Goal: Task Accomplishment & Management: Manage account settings

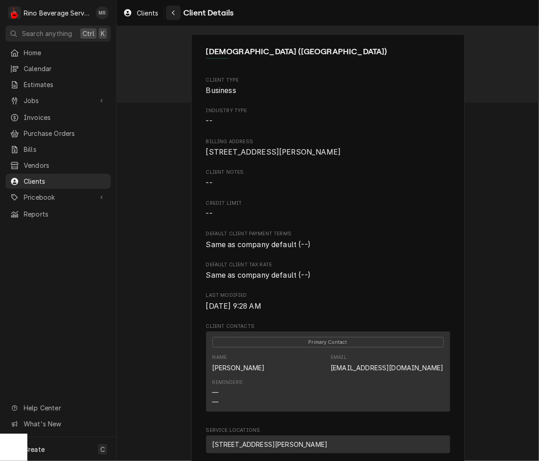
click at [172, 17] on button "Navigate back" at bounding box center [173, 12] width 15 height 15
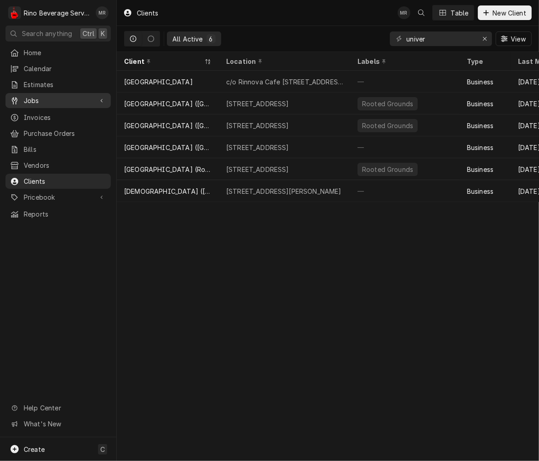
click at [35, 102] on div "Jobs" at bounding box center [58, 100] width 102 height 11
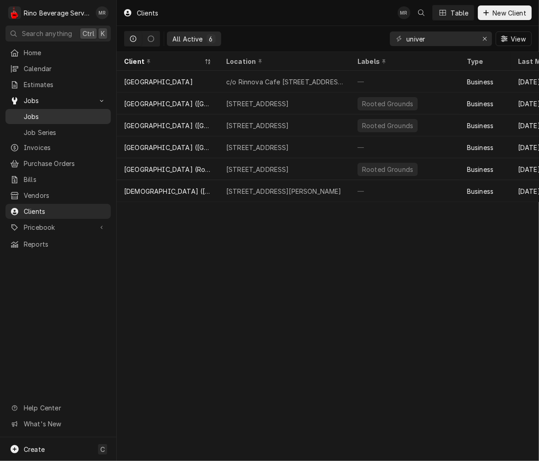
click at [34, 120] on link "Jobs" at bounding box center [57, 116] width 105 height 15
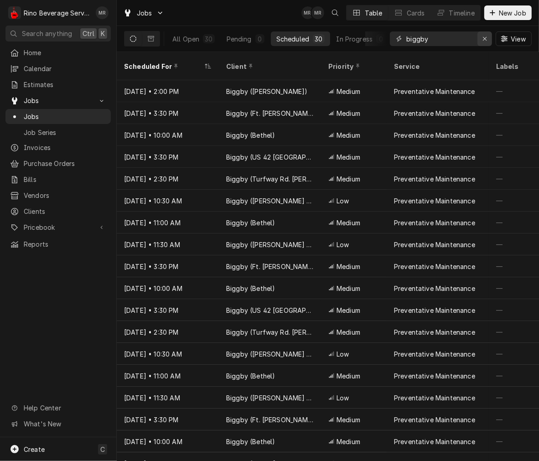
click at [484, 39] on icon "Erase input" at bounding box center [485, 39] width 5 height 6
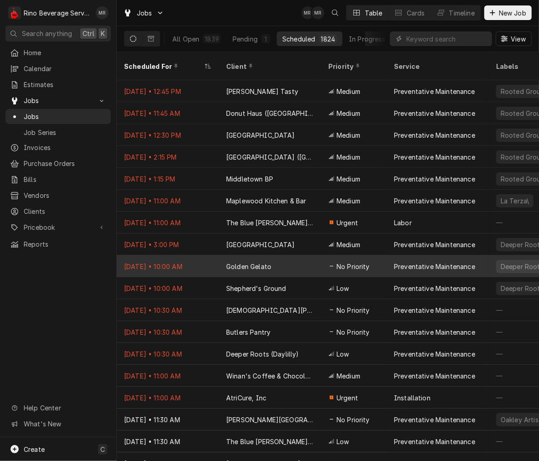
click at [257, 262] on div "Golden Gelato" at bounding box center [248, 267] width 45 height 10
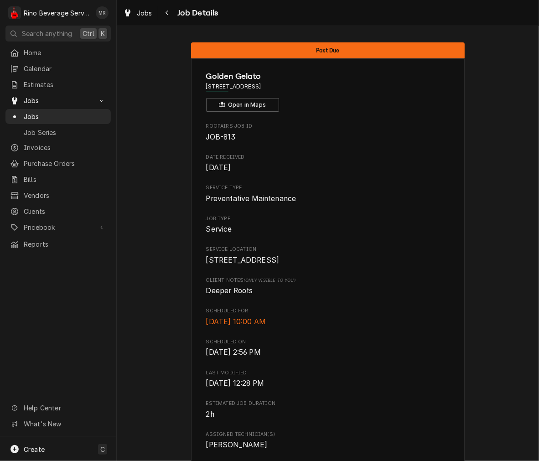
click at [436, 328] on span "Wed, Sep 3rd, 2025 - 10:00 AM" at bounding box center [328, 322] width 244 height 11
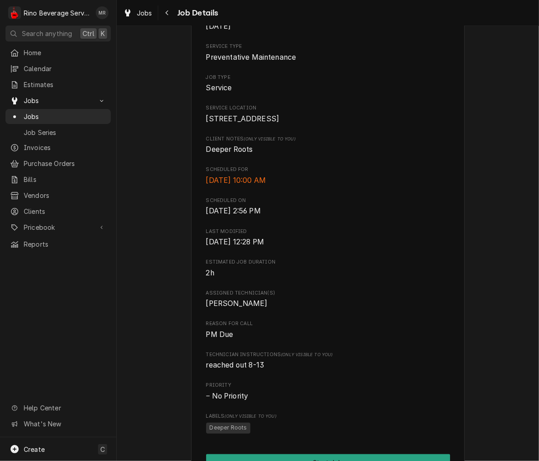
scroll to position [142, 0]
click at [407, 323] on div "Roopairs Job ID JOB-813 Date Received May 6, 2024 Service Type Preventative Mai…" at bounding box center [328, 207] width 244 height 454
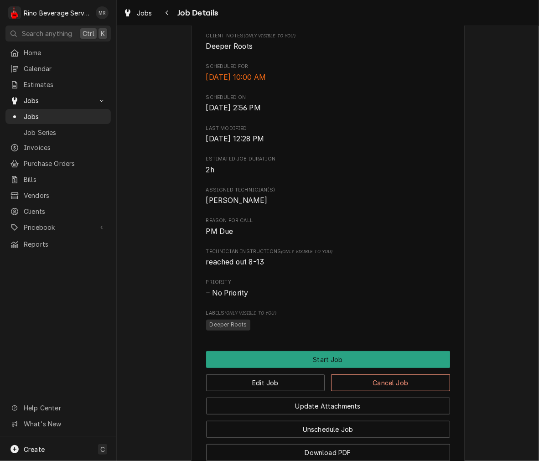
scroll to position [244, 0]
click at [367, 83] on span "Wed, Sep 3rd, 2025 - 10:00 AM" at bounding box center [328, 78] width 244 height 11
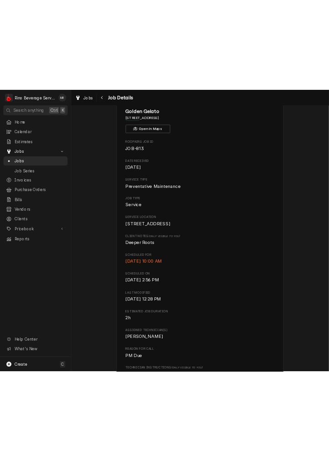
scroll to position [0, 0]
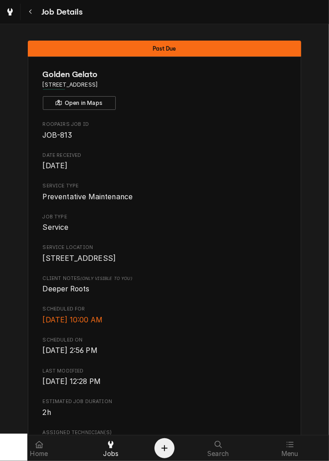
click at [247, 339] on div "Roopairs Job ID JOB-813 Date Received May 6, 2024 Service Type Preventative Mai…" at bounding box center [165, 348] width 244 height 454
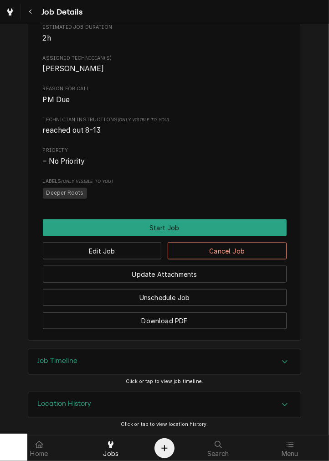
scroll to position [386, 0]
click at [143, 247] on button "Edit Job" at bounding box center [102, 251] width 119 height 17
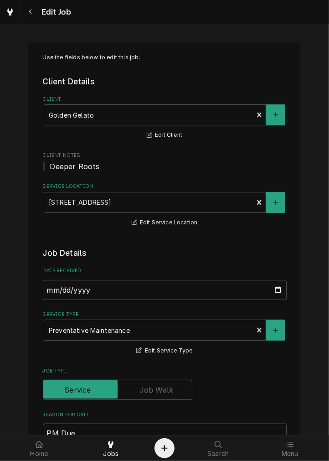
type textarea "x"
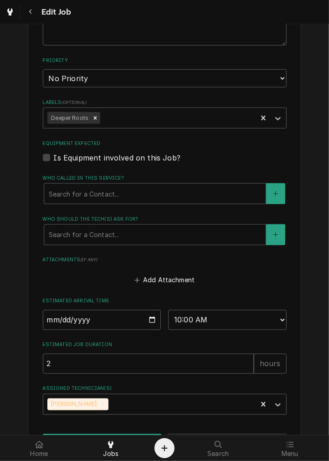
scroll to position [518, 0]
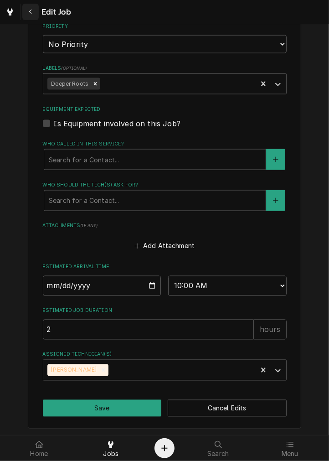
click at [33, 11] on div "Navigate back" at bounding box center [30, 11] width 9 height 9
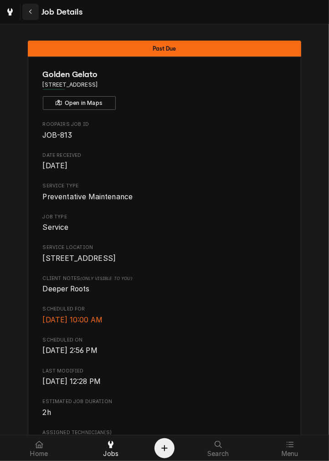
click at [25, 15] on button "Navigate back" at bounding box center [30, 12] width 16 height 16
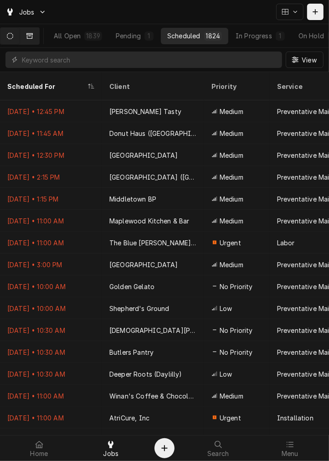
click at [34, 39] on button "Dynamic Content Wrapper" at bounding box center [29, 36] width 19 height 16
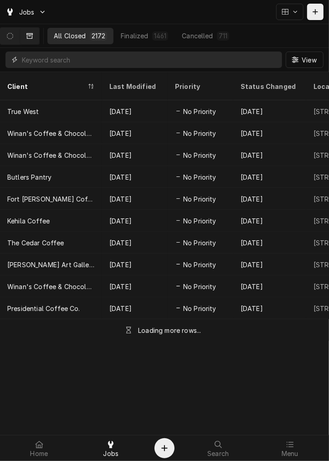
click at [38, 56] on input "Dynamic Content Wrapper" at bounding box center [150, 60] width 256 height 16
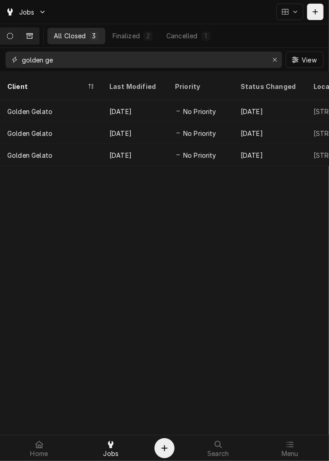
type input "golden ge"
click at [20, 29] on button "Dynamic Content Wrapper" at bounding box center [9, 36] width 19 height 16
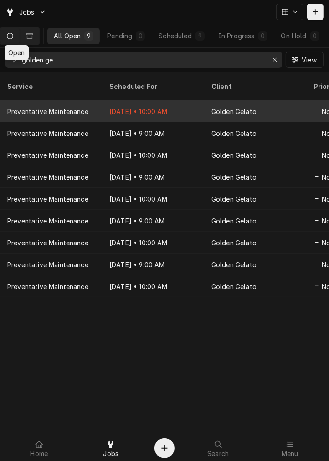
click at [137, 100] on div "Sep 3 • 10:00 AM" at bounding box center [153, 111] width 102 height 22
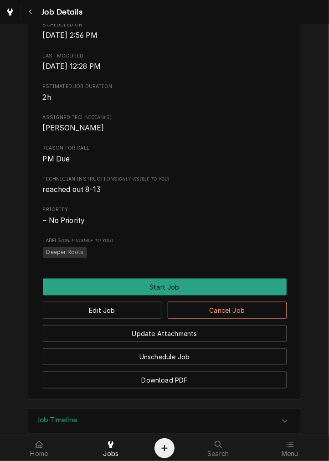
scroll to position [386, 0]
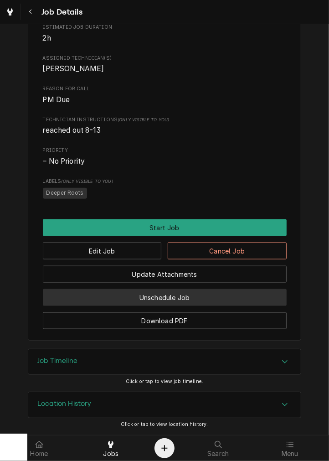
click at [201, 298] on button "Unschedule Job" at bounding box center [165, 297] width 244 height 17
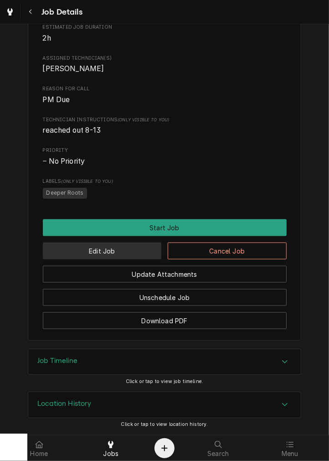
click at [126, 258] on button "Edit Job" at bounding box center [102, 251] width 119 height 17
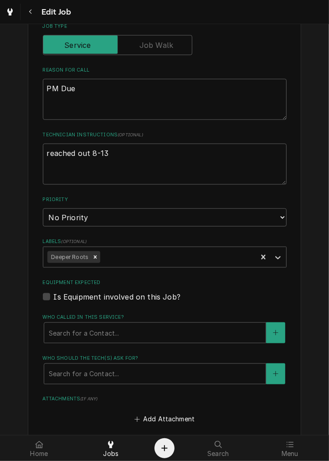
scroll to position [367, 0]
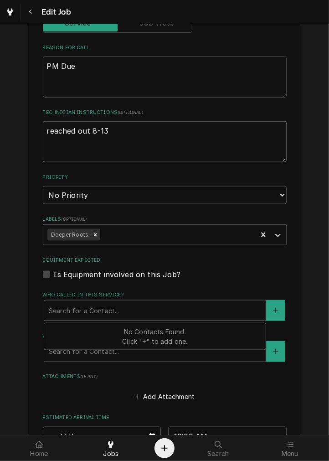
click at [222, 144] on textarea "reached out 8-13" at bounding box center [165, 141] width 244 height 41
type textarea "x"
type textarea "reached out 8-1"
type textarea "x"
type textarea "reached out 8-13"
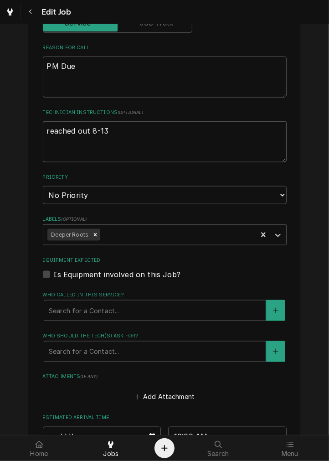
type textarea "x"
type textarea "reached out 8-13,"
type textarea "x"
type textarea "reached out 8-13,"
type textarea "x"
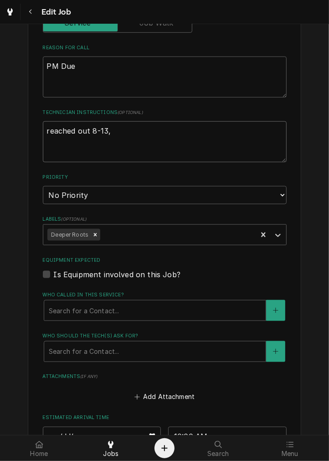
type textarea "reached out 8-13, e"
type textarea "x"
type textarea "reached out 8-13, em"
type textarea "x"
type textarea "reached out 8-13, ema"
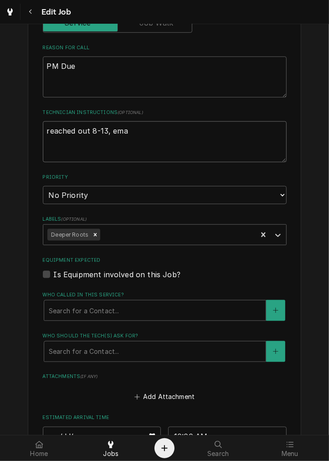
type textarea "x"
type textarea "reached out 8-13, emai"
type textarea "x"
type textarea "reached out 8-13, email"
type textarea "x"
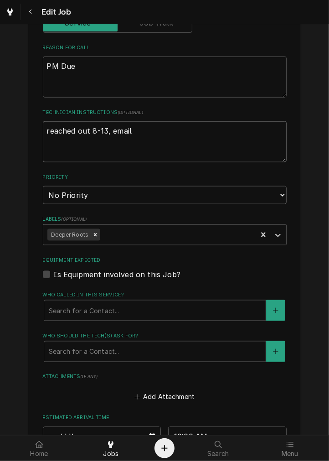
type textarea "reached out 8-13, emaile"
type textarea "x"
type textarea "reached out 8-13, emaile"
type textarea "x"
type textarea "reached out 8-13, emaile"
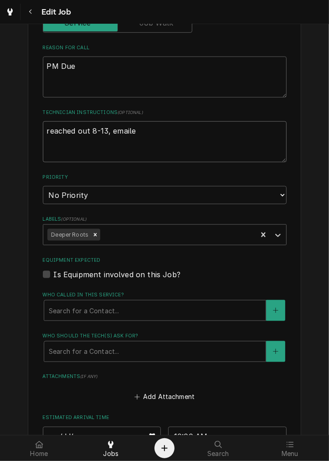
type textarea "x"
type textarea "reached out 8-13, emailed"
type textarea "x"
type textarea "reached out 8-13, emailed"
type textarea "x"
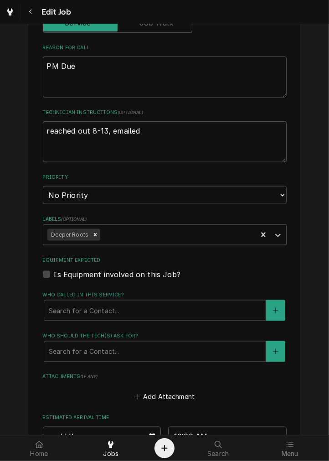
type textarea "reached out 8-13, emailed 9"
type textarea "x"
type textarea "reached out 8-13, emailed 9-"
type textarea "x"
type textarea "reached out 8-13, emailed 9-3"
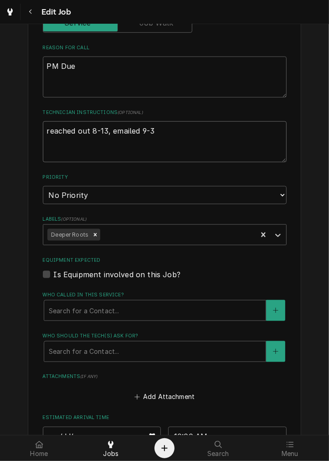
type textarea "x"
type textarea "reached out 8-13, emailed 9-3"
type textarea "x"
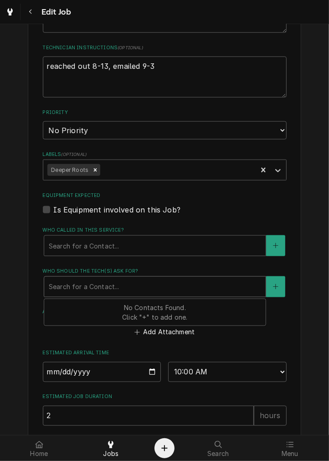
scroll to position [518, 0]
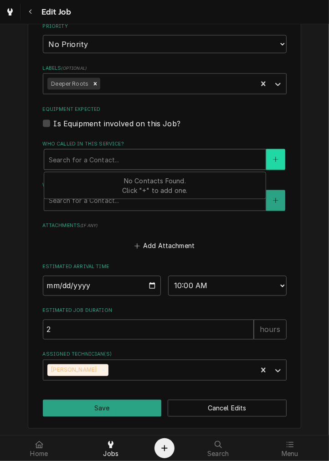
click at [268, 156] on button "Who called in this service?" at bounding box center [275, 159] width 19 height 21
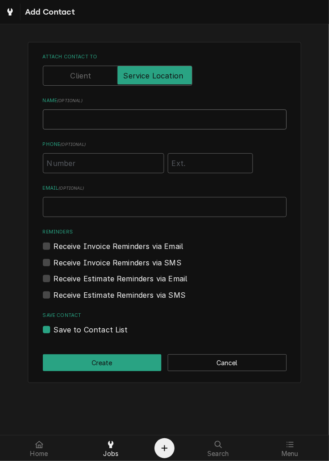
click at [165, 121] on input "Name ( optional )" at bounding box center [165, 120] width 244 height 20
type input "Joe"
click at [115, 203] on input "Email ( optional )" at bounding box center [165, 207] width 244 height 20
click at [112, 205] on input "joejonas" at bounding box center [165, 207] width 244 height 20
type input "joejonas428@gmail.com"
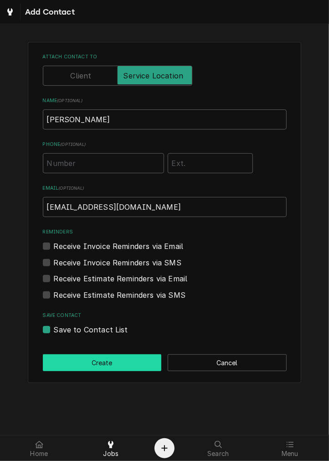
click at [131, 369] on button "Create" at bounding box center [102, 363] width 119 height 17
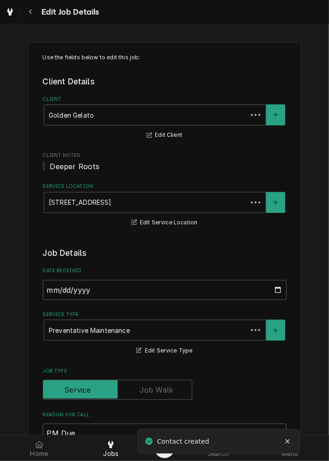
scroll to position [518, 0]
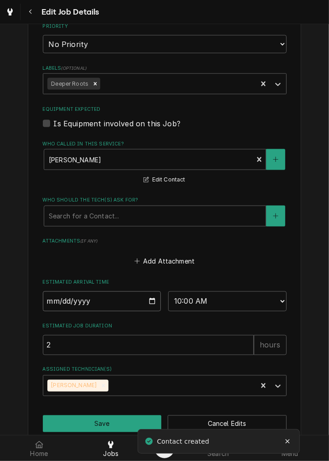
click at [145, 304] on input "2025-09-03" at bounding box center [102, 302] width 119 height 20
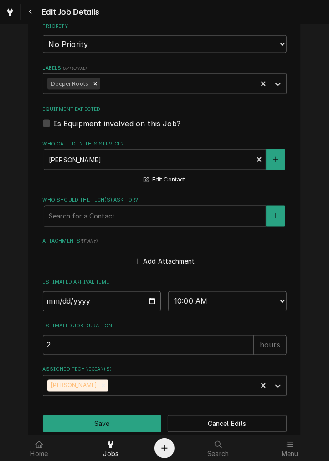
type textarea "x"
type input "2025-09-24"
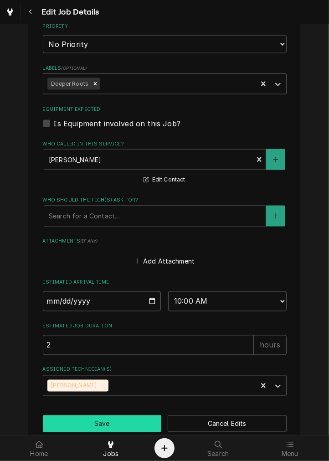
click at [120, 429] on button "Save" at bounding box center [102, 424] width 119 height 17
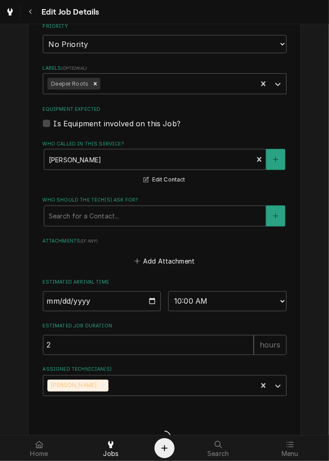
type textarea "x"
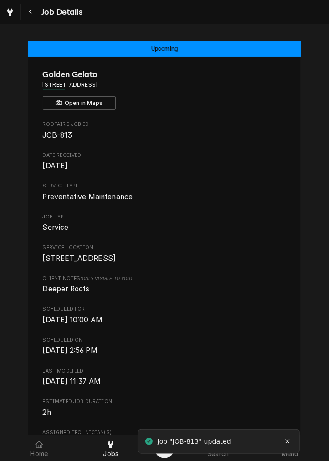
click at [29, 255] on div "Golden Gelato [STREET_ADDRESS] Open in Maps Roopairs Job ID JOB-813 Date Receiv…" at bounding box center [165, 412] width 274 height 711
click at [28, 17] on button "Navigate back" at bounding box center [30, 12] width 16 height 16
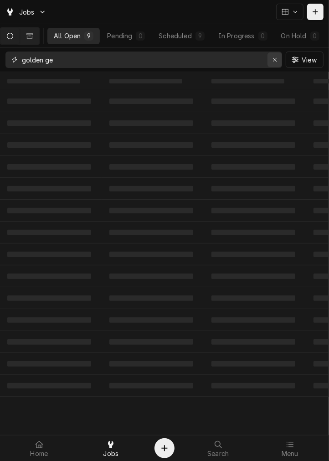
click at [275, 60] on icon "Erase input" at bounding box center [275, 60] width 4 height 4
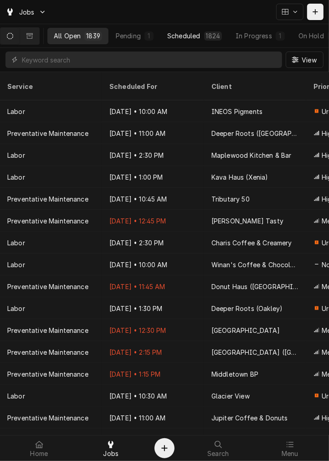
click at [218, 28] on button "Scheduled 1824" at bounding box center [195, 36] width 68 height 16
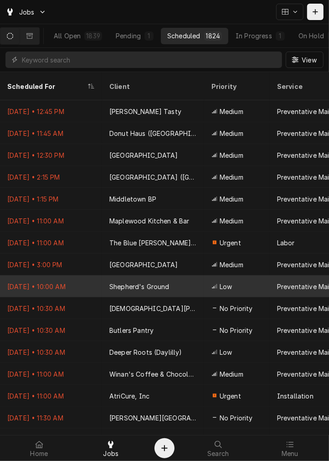
click at [201, 279] on div "Shepherd's Ground" at bounding box center [153, 287] width 102 height 22
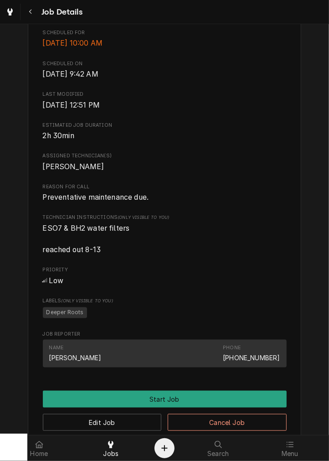
scroll to position [277, 0]
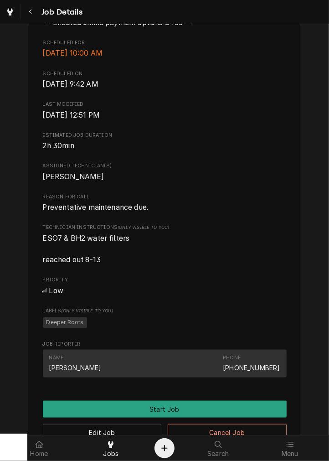
click at [217, 266] on span "ESO7 & BH2 water filters reached out 8-13" at bounding box center [165, 249] width 244 height 32
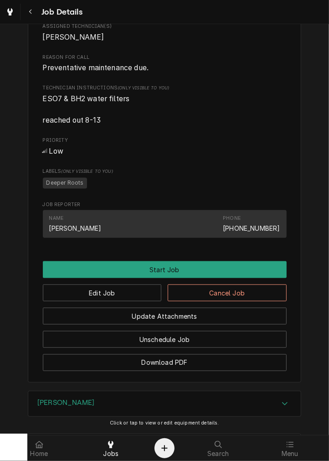
scroll to position [418, 0]
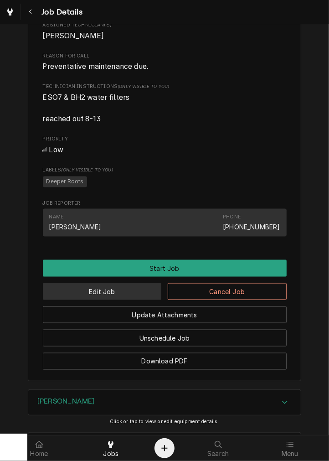
click at [135, 300] on button "Edit Job" at bounding box center [102, 291] width 119 height 17
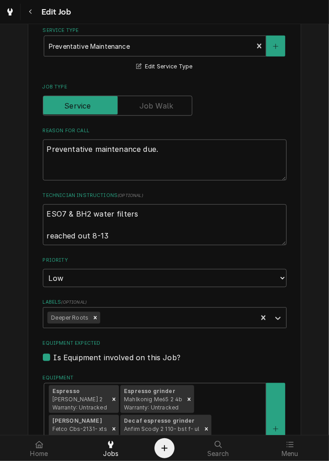
scroll to position [416, 0]
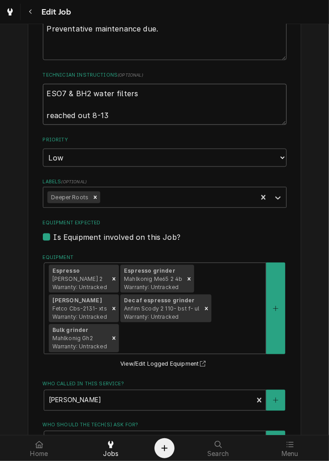
click at [202, 116] on textarea "ESO7 & BH2 water filters reached out 8-13" at bounding box center [165, 104] width 244 height 41
type textarea "x"
type textarea "ESO7 & BH2 water filters reached out 8-13,"
type textarea "x"
type textarea "ESO7 & BH2 water filters reached out 8-13,"
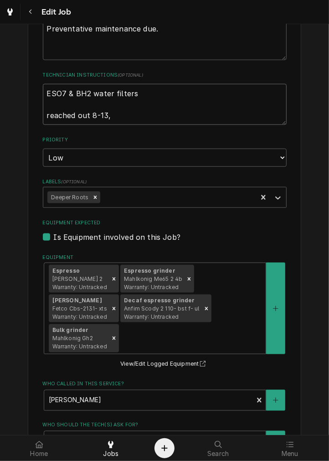
type textarea "x"
type textarea "ESO7 & BH2 water filters reached out 8-13, f"
type textarea "x"
type textarea "ESO7 & BH2 water filters reached out 8-13, fo"
type textarea "x"
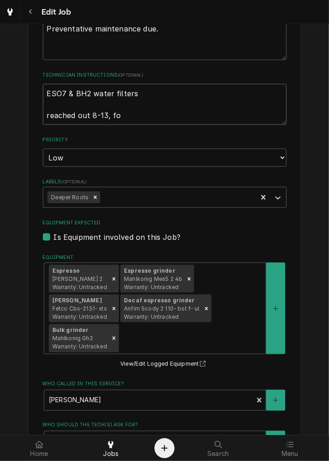
type textarea "ESO7 & BH2 water filters reached out 8-13, fol"
type textarea "x"
type textarea "ESO7 & BH2 water filters reached out 8-13, foll"
type textarea "x"
type textarea "ESO7 & BH2 water filters reached out 8-13, follo"
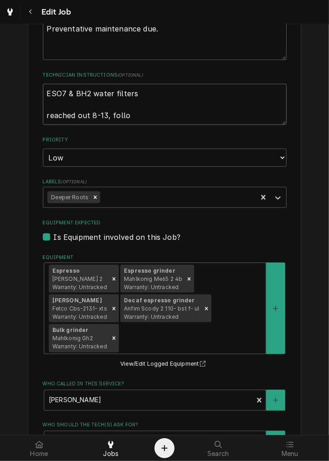
type textarea "x"
type textarea "ESO7 & BH2 water filters reached out 8-13, follow"
type textarea "x"
type textarea "ESO7 & BH2 water filters reached out 8-13, followe"
type textarea "x"
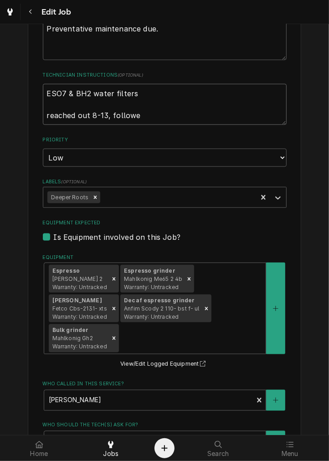
type textarea "ESO7 & BH2 water filters reached out 8-13, followed"
type textarea "x"
type textarea "ESO7 & BH2 water filters reached out 8-13, followed"
type textarea "x"
type textarea "ESO7 & BH2 water filters reached out 8-13, followed u"
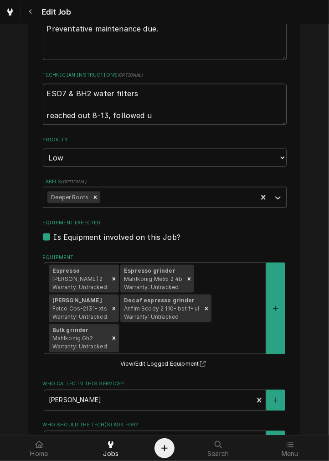
type textarea "x"
type textarea "ESO7 & BH2 water filters reached out 8-13, followed up"
type textarea "x"
type textarea "ESO7 & BH2 water filters reached out 8-13, followed up"
type textarea "x"
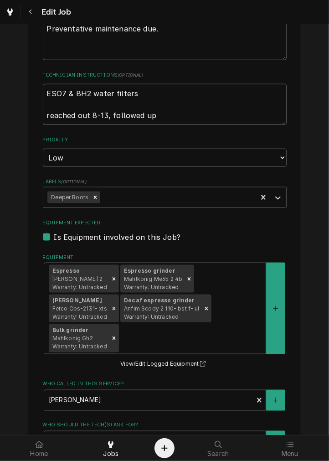
type textarea "ESO7 & BH2 water filters reached out 8-13, followed up 9"
type textarea "x"
type textarea "ESO7 & BH2 water filters reached out 8-13, followed up 9-"
type textarea "x"
type textarea "ESO7 & BH2 water filters reached out 8-13, followed up 9-3"
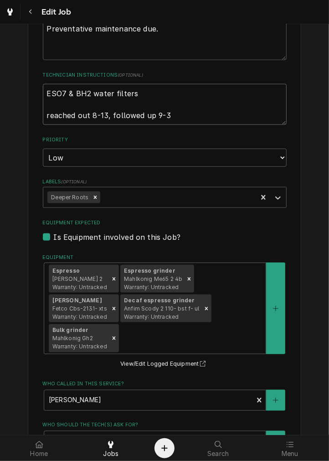
type textarea "x"
type textarea "ESO7 & BH2 water filters reached out 8-13, followed up 9-3"
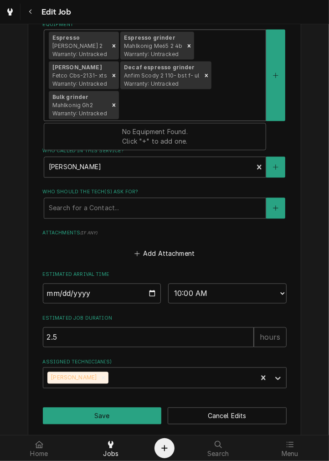
scroll to position [657, 0]
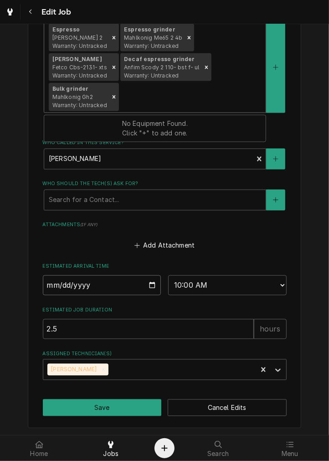
click at [154, 281] on input "2025-09-03" at bounding box center [102, 286] width 119 height 20
click at [149, 286] on input "2025-09-03" at bounding box center [102, 286] width 119 height 20
type textarea "x"
type input "2025-10-01"
click at [151, 287] on input "2025-10-01" at bounding box center [102, 286] width 119 height 20
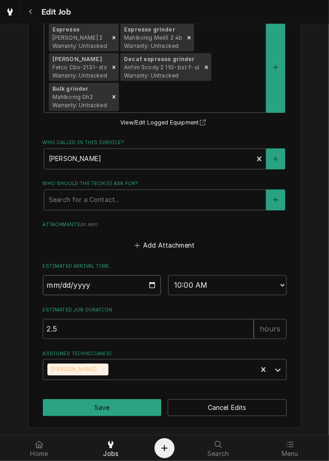
type textarea "x"
type input "2025-09-24"
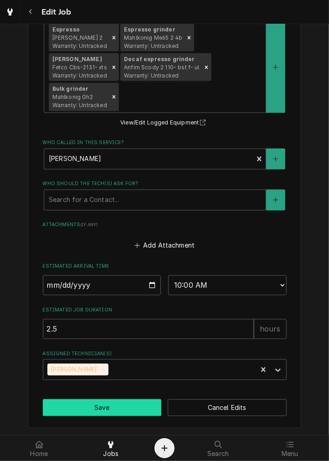
click at [117, 408] on button "Save" at bounding box center [102, 408] width 119 height 17
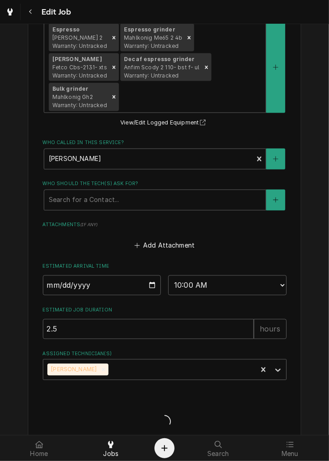
type textarea "x"
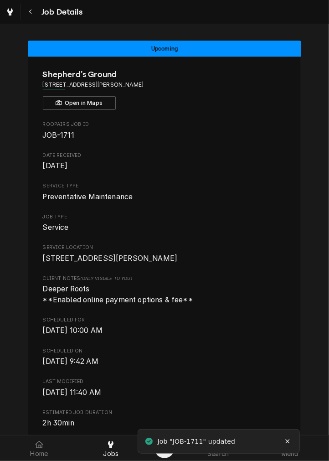
click at [70, 212] on div "Roopairs Job ID JOB-1711 Date Received Aug 17, 2024 Service Type Preventative M…" at bounding box center [165, 390] width 244 height 538
click at [35, 14] on div "Navigate back" at bounding box center [30, 11] width 9 height 9
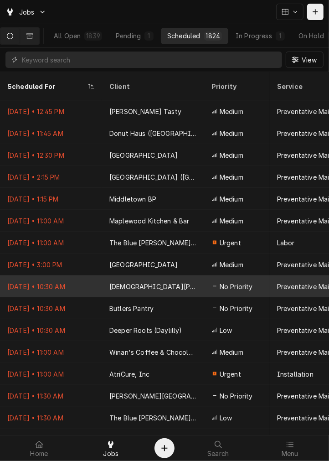
click at [124, 284] on div "[DEMOGRAPHIC_DATA][PERSON_NAME]" at bounding box center [153, 287] width 102 height 22
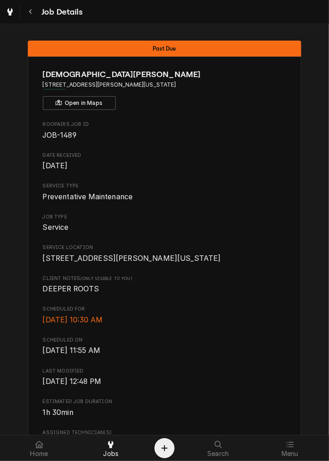
click at [249, 264] on span "1810 Campbell Street Cincinnati, Ohio 45202" at bounding box center [165, 258] width 244 height 11
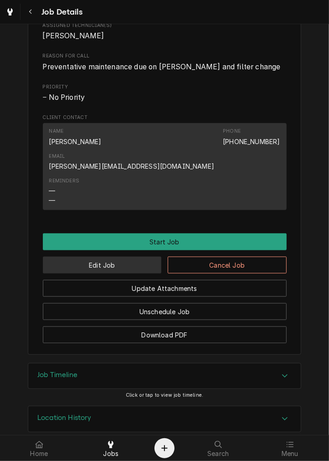
click at [131, 257] on button "Edit Job" at bounding box center [102, 265] width 119 height 17
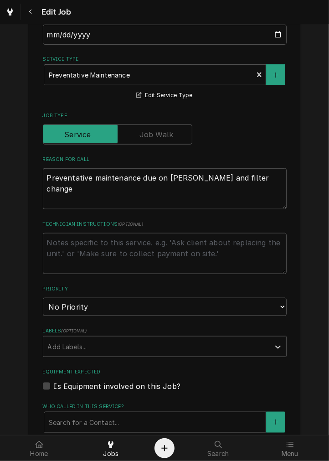
scroll to position [256, 0]
click at [182, 247] on textarea "Technician Instructions ( optional )" at bounding box center [165, 253] width 244 height 41
type textarea "x"
type textarea "m"
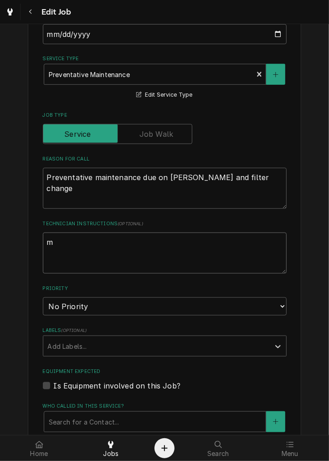
type textarea "x"
type textarea "e"
type textarea "x"
type textarea "em"
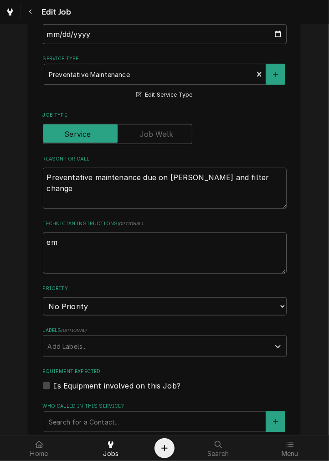
type textarea "x"
type textarea "emai"
type textarea "x"
type textarea "email"
type textarea "x"
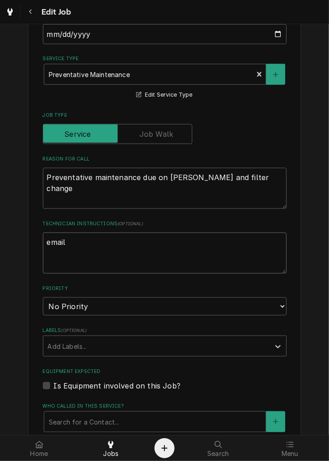
type textarea "emaile"
type textarea "x"
type textarea "emailed"
type textarea "x"
type textarea "emailed"
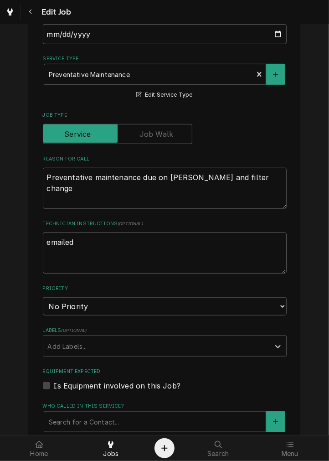
type textarea "x"
type textarea "emailed 9"
type textarea "x"
type textarea "emailed 9-"
type textarea "x"
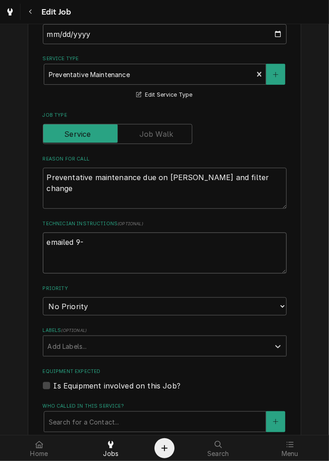
type textarea "emailed 9-3"
type textarea "x"
type textarea "emailed 9-3"
click at [209, 312] on select "No Priority Urgent High Medium Low" at bounding box center [165, 306] width 244 height 18
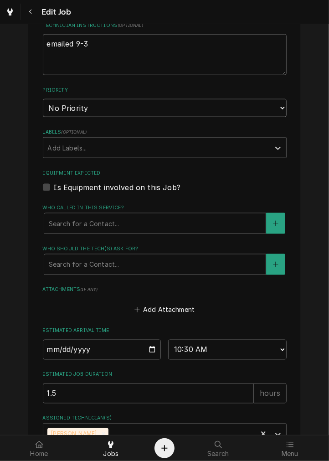
scroll to position [461, 0]
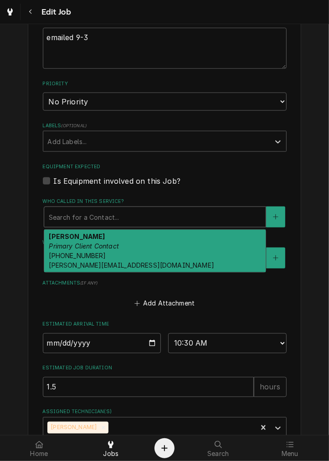
click at [291, 175] on div "Use the fields below to edit this job: Client Details Client St. John Church Ed…" at bounding box center [165, 33] width 274 height 905
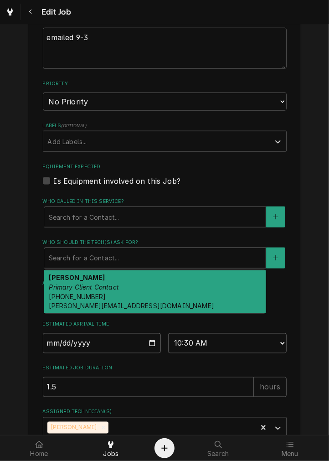
click at [182, 291] on div "Billy Otten Primary Client Contact (614) 832-9831 billy@stjohncincy.org" at bounding box center [155, 292] width 222 height 43
type textarea "x"
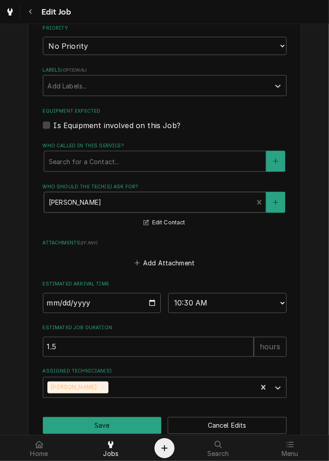
scroll to position [519, 0]
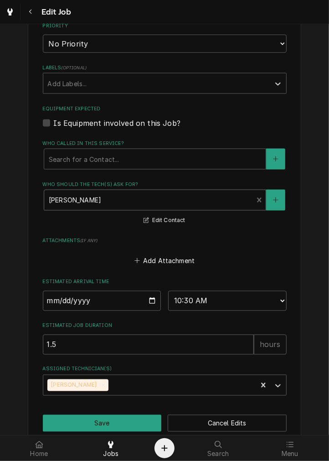
click at [151, 105] on label "Equipment Expected" at bounding box center [165, 108] width 244 height 7
click at [151, 118] on input "Equipment Expected" at bounding box center [176, 128] width 244 height 20
checkbox input "true"
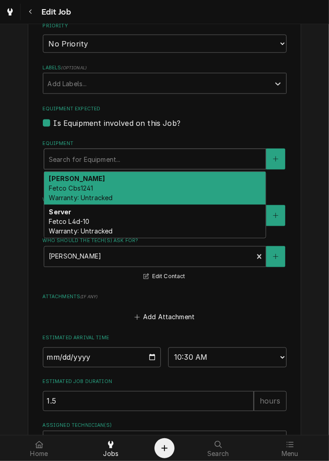
click at [130, 183] on div "Brewer Fetco Cbs1241 Warranty: Untracked" at bounding box center [155, 188] width 222 height 33
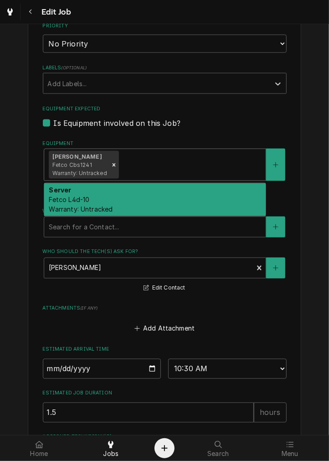
click at [135, 203] on div "Server Fetco L4d-10 Warranty: Untracked" at bounding box center [155, 199] width 222 height 33
type textarea "x"
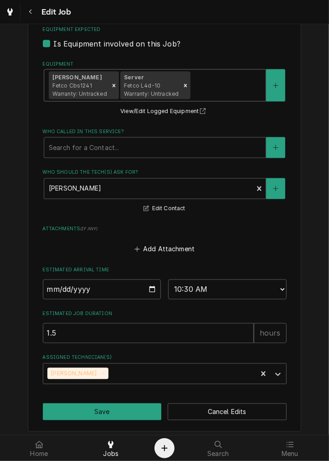
scroll to position [602, 0]
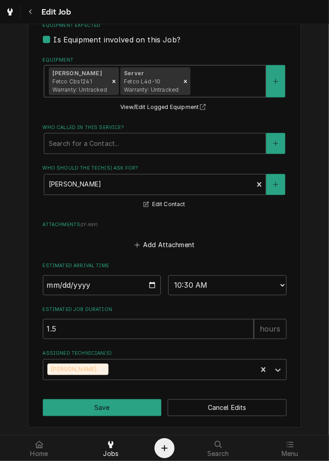
click at [148, 284] on input "[DATE]" at bounding box center [102, 286] width 119 height 20
type input "[DATE]"
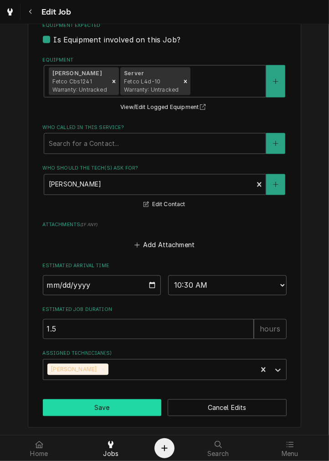
click at [114, 413] on button "Save" at bounding box center [102, 408] width 119 height 17
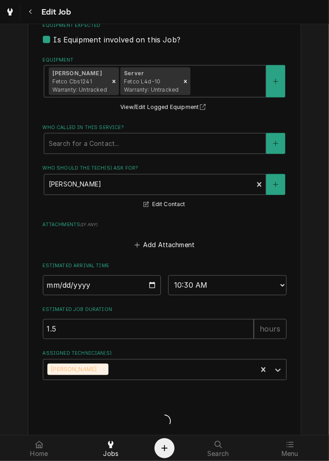
type textarea "x"
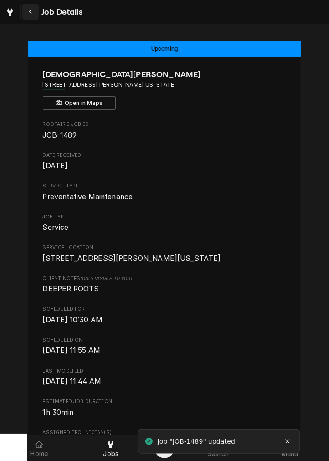
click at [33, 16] on div "Navigate back" at bounding box center [30, 11] width 9 height 9
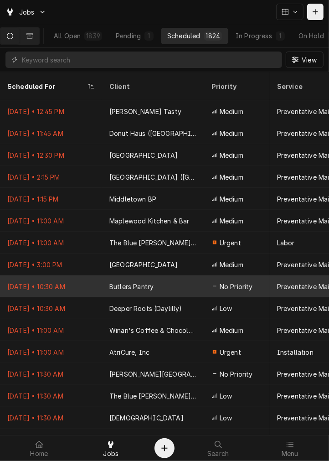
click at [186, 277] on div "Butlers Pantry" at bounding box center [153, 287] width 102 height 22
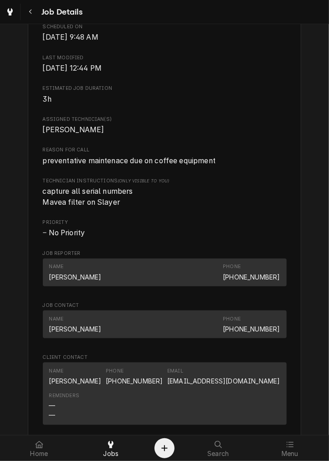
scroll to position [293, 0]
drag, startPoint x: 207, startPoint y: 388, endPoint x: 274, endPoint y: 394, distance: 67.3
click at [274, 390] on div "Name [PERSON_NAME] Phone [PHONE_NUMBER] Email [EMAIL_ADDRESS][DOMAIN_NAME]" at bounding box center [164, 377] width 231 height 25
copy link "[EMAIL_ADDRESS][DOMAIN_NAME]"
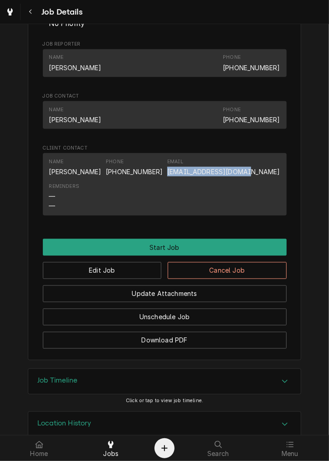
scroll to position [533, 0]
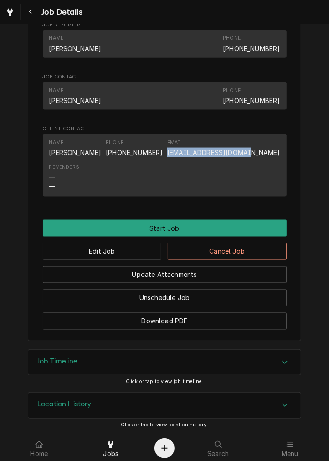
click at [147, 350] on div "Job Timeline" at bounding box center [164, 363] width 273 height 26
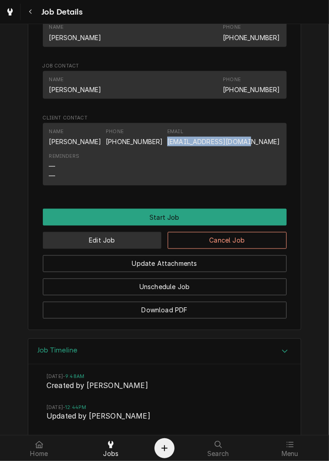
click at [134, 249] on button "Edit Job" at bounding box center [102, 240] width 119 height 17
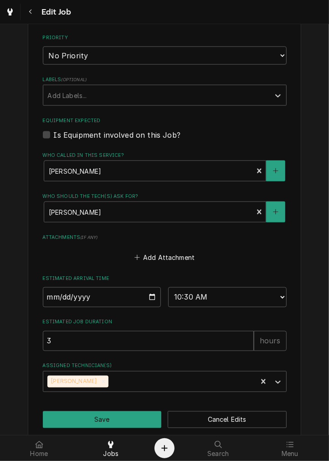
scroll to position [487, 0]
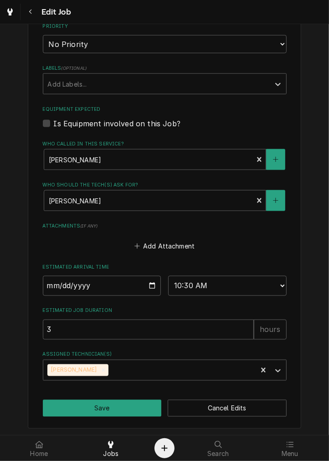
click at [145, 288] on input "[DATE]" at bounding box center [102, 286] width 119 height 20
type textarea "x"
type input "[DATE]"
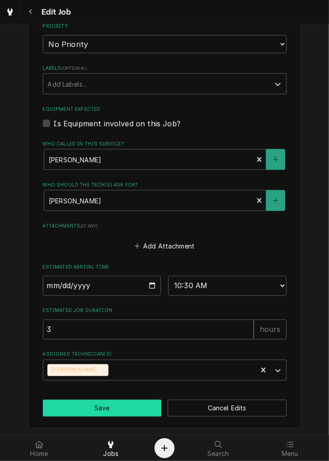
click at [108, 412] on button "Save" at bounding box center [102, 408] width 119 height 17
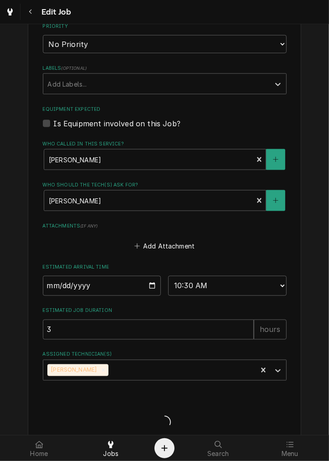
type textarea "x"
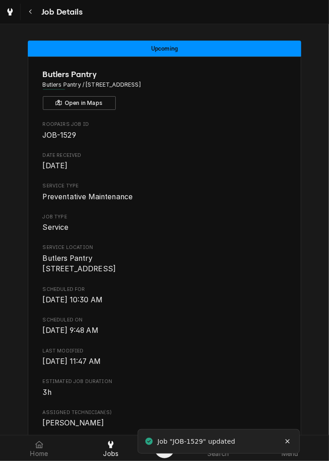
click at [73, 274] on span "Butlers Pantry 50 E Rivercenter Blvd Covington, KY 41011" at bounding box center [79, 264] width 73 height 20
click at [36, 14] on button "Navigate back" at bounding box center [30, 12] width 16 height 16
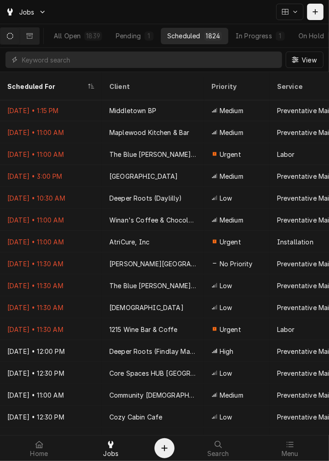
scroll to position [87, 0]
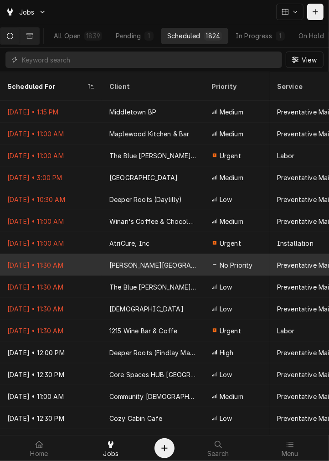
click at [172, 261] on div "[PERSON_NAME][GEOGRAPHIC_DATA]" at bounding box center [154, 266] width 88 height 10
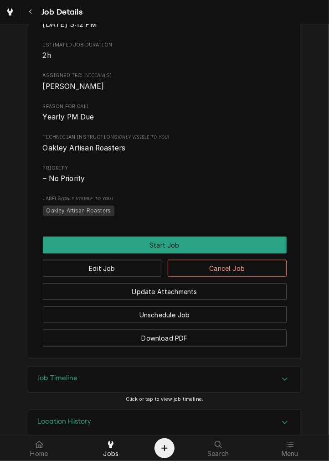
scroll to position [355, 0]
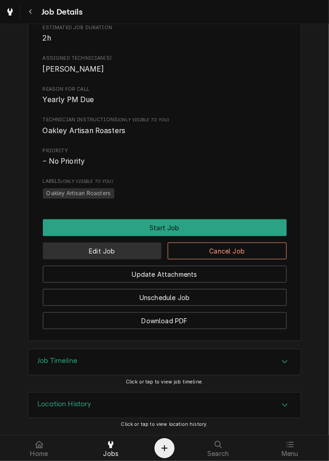
click at [135, 249] on button "Edit Job" at bounding box center [102, 251] width 119 height 17
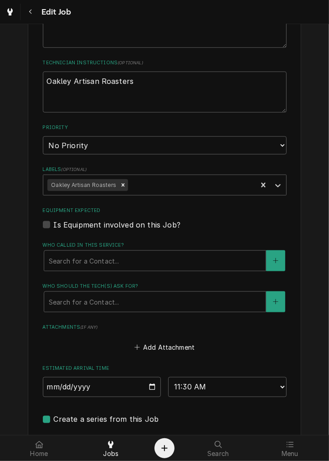
scroll to position [394, 0]
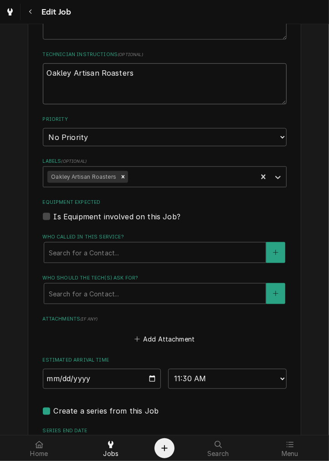
click at [234, 78] on textarea "Oakley Artisan Roasters" at bounding box center [165, 83] width 244 height 41
type textarea "x"
type textarea "Oakley Artisan Roasters"
type textarea "x"
type textarea "Oakley Artisan Roasters -"
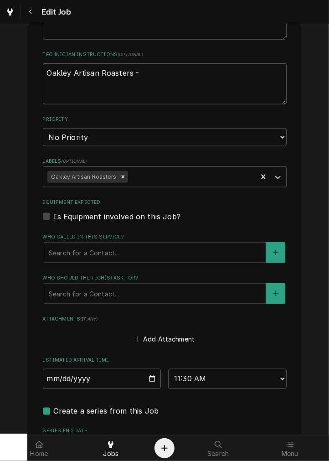
type textarea "x"
type textarea "Oakley Artisan Roasters -"
type textarea "x"
type textarea "Oakley Artisan Roasters - e"
type textarea "x"
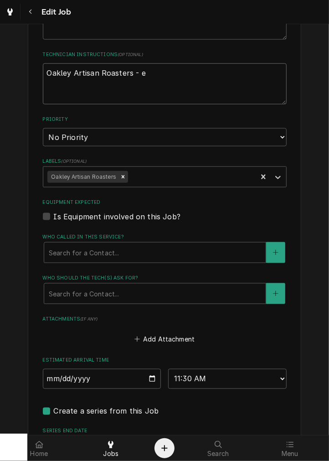
type textarea "Oakley Artisan Roasters - em"
type textarea "x"
type textarea "Oakley Artisan Roasters - ema"
type textarea "x"
type textarea "Oakley Artisan Roasters - emai"
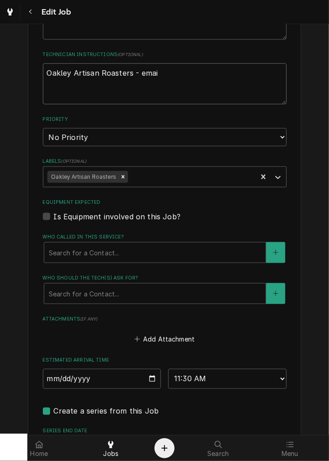
type textarea "x"
type textarea "Oakley Artisan Roasters - emaile"
type textarea "x"
type textarea "Oakley Artisan Roasters - emailed"
type textarea "x"
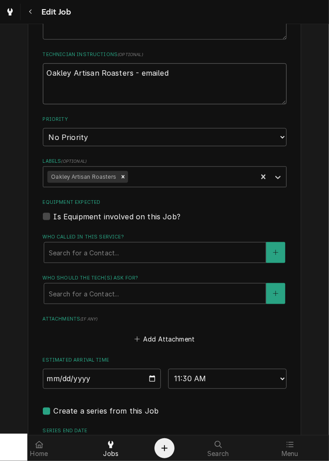
type textarea "Oakley Artisan Roasters - emailed"
type textarea "x"
type textarea "Oakley Artisan Roasters - emailed t"
type textarea "x"
type textarea "Oakley Artisan Roasters - emailed ti"
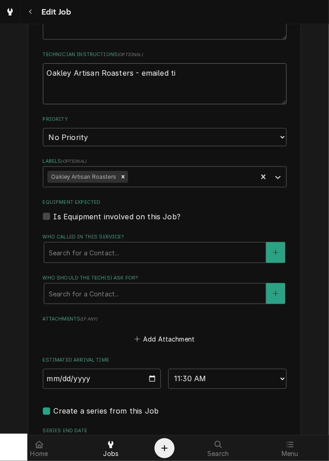
type textarea "x"
type textarea "Oakley Artisan Roasters - emailed tim"
type textarea "x"
type textarea "Oakley Artisan Roasters - emailed tim"
type textarea "x"
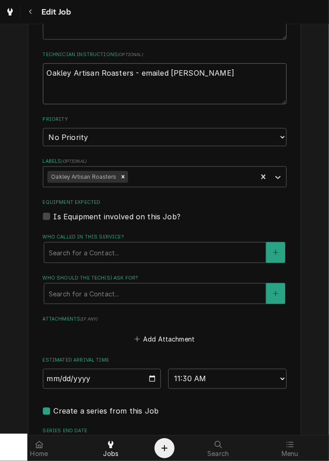
type textarea "Oakley Artisan Roasters - emailed tim 9"
type textarea "x"
type textarea "Oakley Artisan Roasters - emailed tim 9-"
type textarea "x"
type textarea "Oakley Artisan Roasters - emailed tim 9-3"
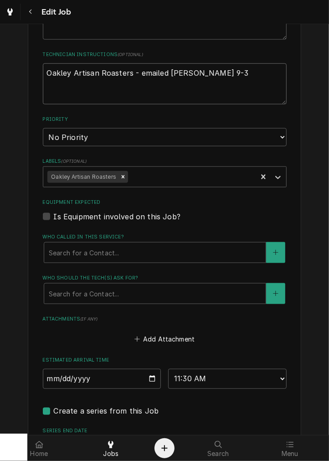
type textarea "x"
type textarea "Oakley Artisan Roasters - emailed tim 9-3"
click at [156, 379] on input "[DATE]" at bounding box center [102, 379] width 119 height 20
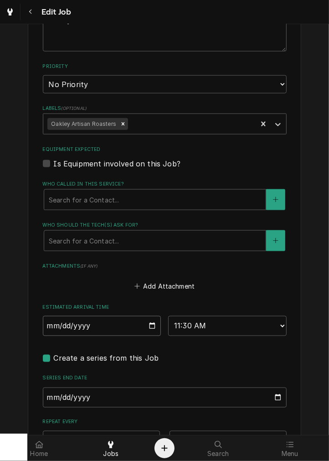
scroll to position [452, 0]
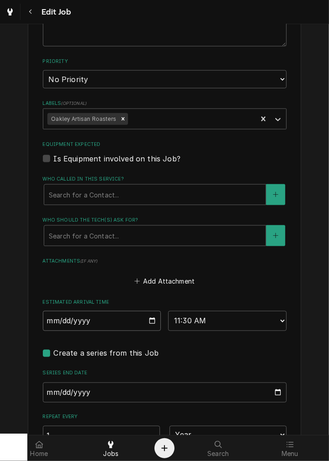
click at [149, 324] on input "[DATE]" at bounding box center [102, 321] width 119 height 20
type textarea "x"
type input "[DATE]"
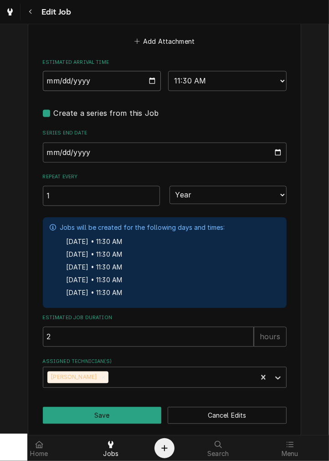
scroll to position [700, 0]
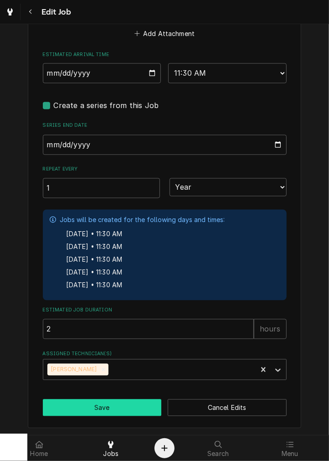
click at [124, 408] on button "Save" at bounding box center [102, 408] width 119 height 17
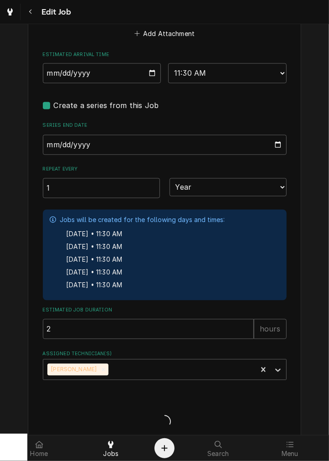
type textarea "x"
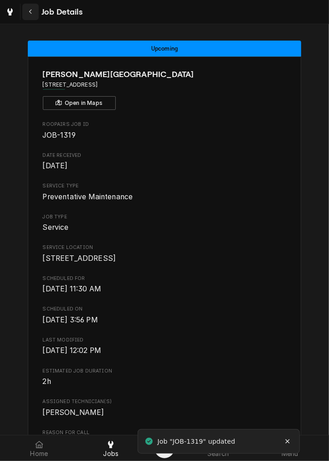
click at [30, 9] on icon "Navigate back" at bounding box center [31, 12] width 4 height 6
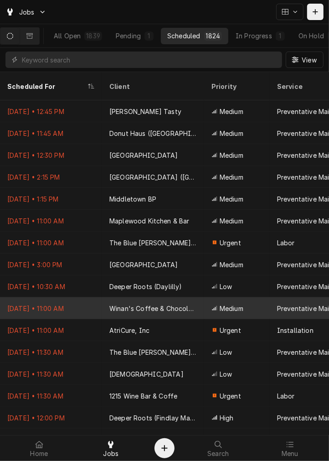
click at [197, 297] on div "Winan's Coffee & Chocolate (Short North)" at bounding box center [153, 308] width 102 height 22
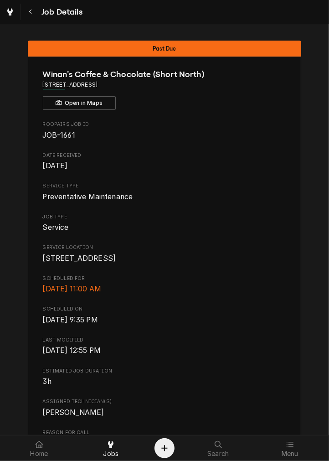
click at [204, 344] on span "Last Modified" at bounding box center [165, 340] width 244 height 7
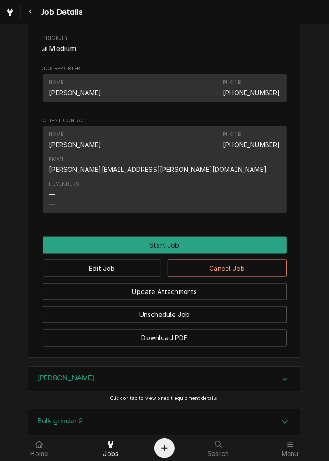
scroll to position [458, 0]
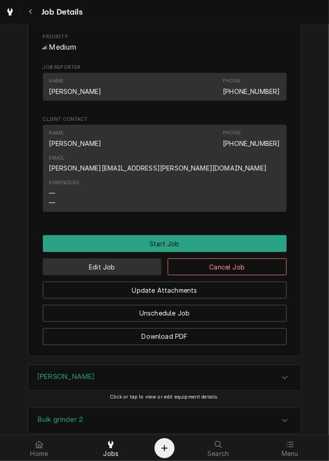
click at [130, 259] on button "Edit Job" at bounding box center [102, 267] width 119 height 17
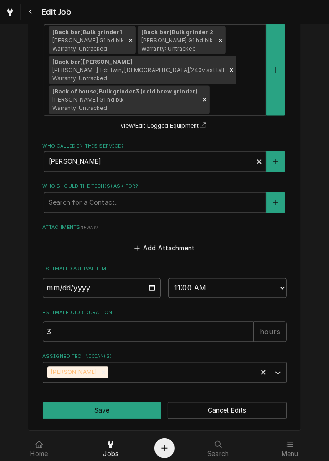
scroll to position [615, 0]
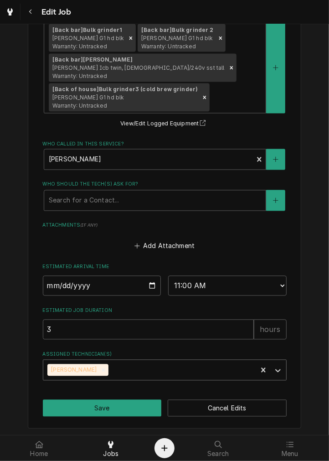
click at [110, 369] on input "Assigned Technician(s)" at bounding box center [111, 370] width 2 height 15
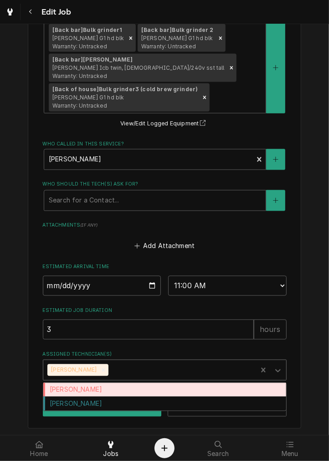
click at [167, 391] on div "[PERSON_NAME]" at bounding box center [164, 390] width 243 height 14
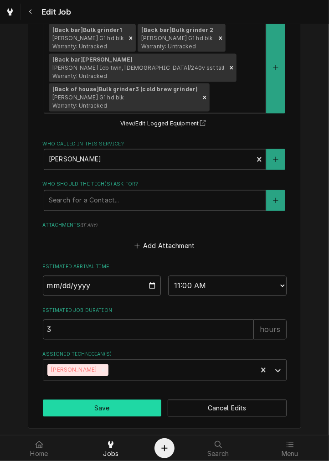
click at [137, 412] on button "Save" at bounding box center [102, 408] width 119 height 17
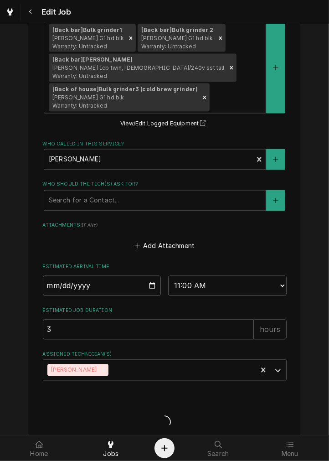
type textarea "x"
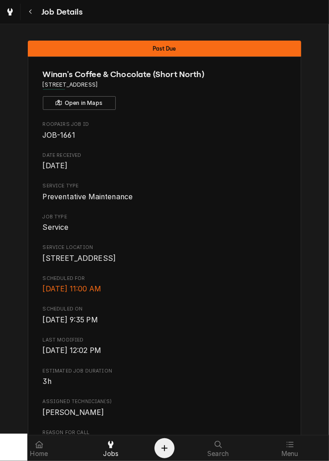
click at [195, 356] on span "[DATE] 12:02 PM" at bounding box center [165, 350] width 244 height 11
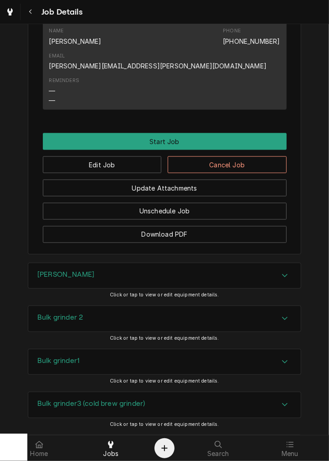
scroll to position [632, 0]
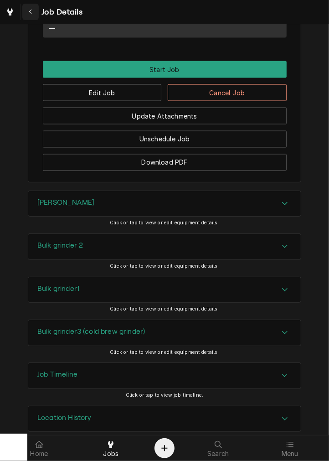
click at [35, 7] on button "Navigate back" at bounding box center [30, 12] width 16 height 16
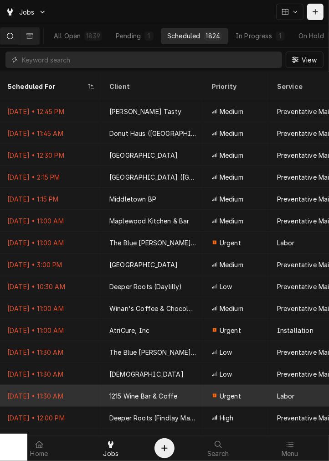
click at [169, 391] on div "1215 Wine Bar & Coffe" at bounding box center [144, 396] width 68 height 10
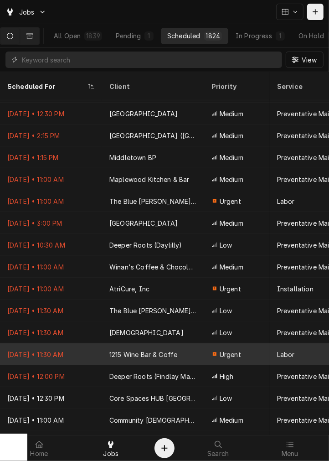
scroll to position [48, 0]
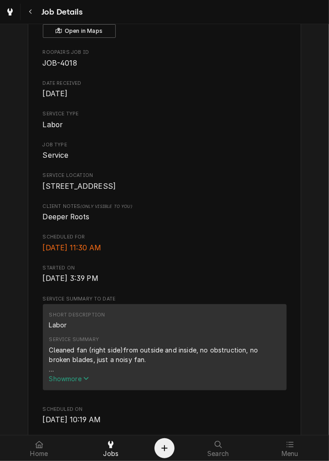
scroll to position [74, 0]
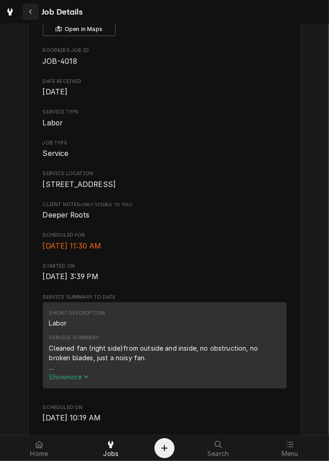
click at [37, 10] on button "Navigate back" at bounding box center [30, 12] width 16 height 16
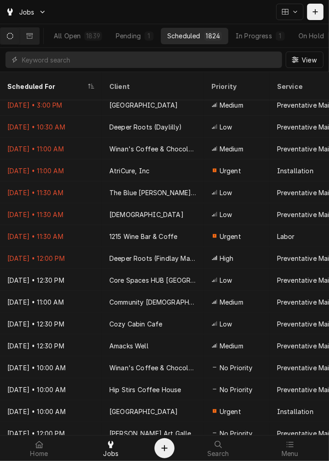
scroll to position [165, 0]
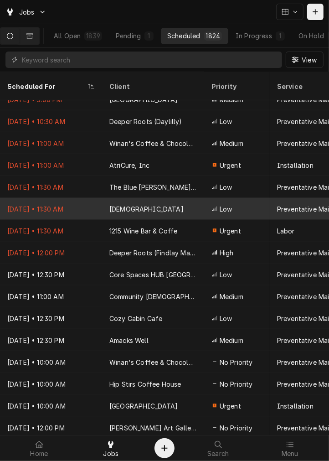
click at [272, 198] on div "Preventative Maintenance" at bounding box center [321, 209] width 102 height 22
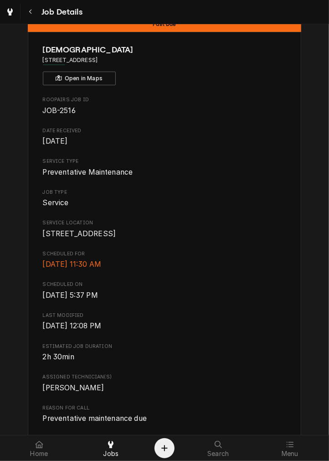
scroll to position [21, 0]
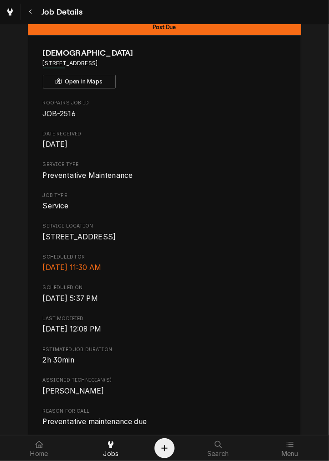
click at [216, 354] on span "Estimated Job Duration" at bounding box center [165, 349] width 244 height 7
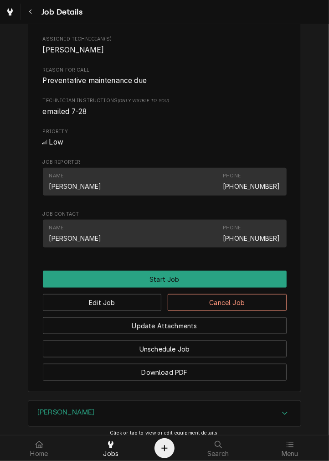
scroll to position [385, 0]
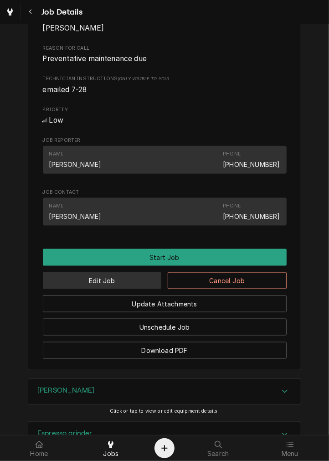
click at [129, 289] on button "Edit Job" at bounding box center [102, 280] width 119 height 17
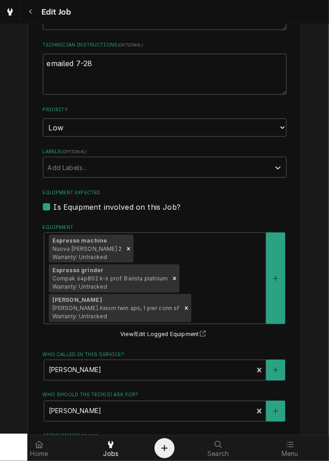
scroll to position [406, 0]
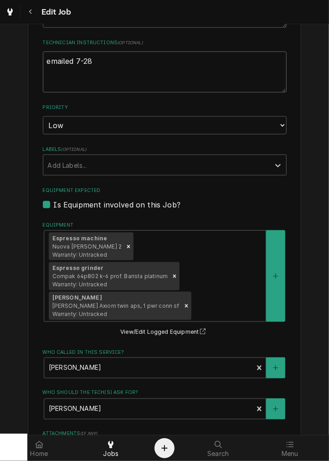
click at [169, 65] on textarea "emailed 7-28" at bounding box center [165, 72] width 244 height 41
type textarea "x"
type textarea "emailed 7-28,"
type textarea "x"
type textarea "emailed 7-28,"
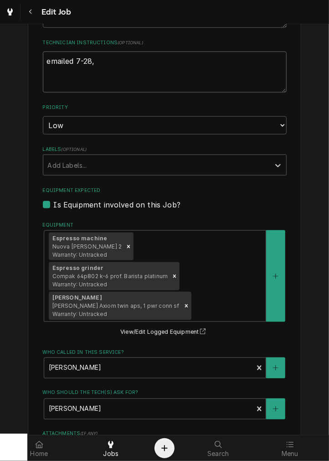
type textarea "x"
type textarea "emailed 7-28, 9"
type textarea "x"
type textarea "emailed 7-28, 9-"
type textarea "x"
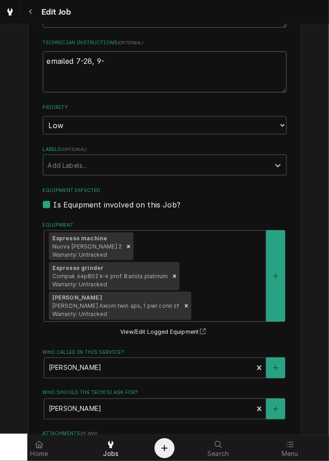
type textarea "emailed 7-28, 9-3"
type textarea "x"
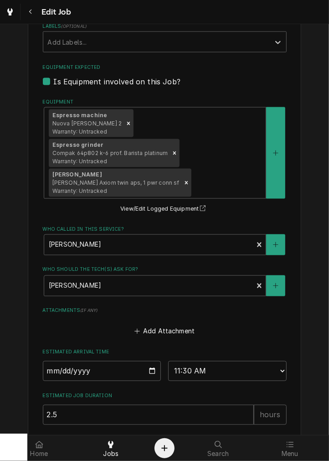
scroll to position [615, 0]
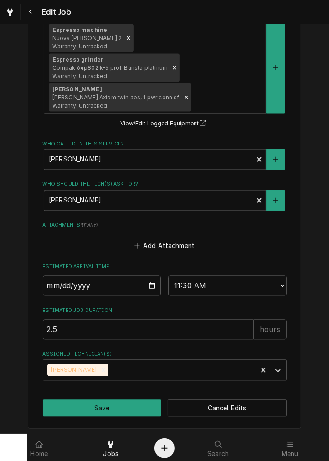
type textarea "emailed 7-28, 9-3"
click at [152, 285] on input "[DATE]" at bounding box center [102, 286] width 119 height 20
type textarea "x"
type input "2025-09-24"
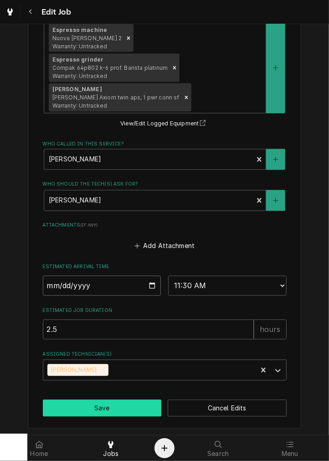
click at [125, 414] on button "Save" at bounding box center [102, 408] width 119 height 17
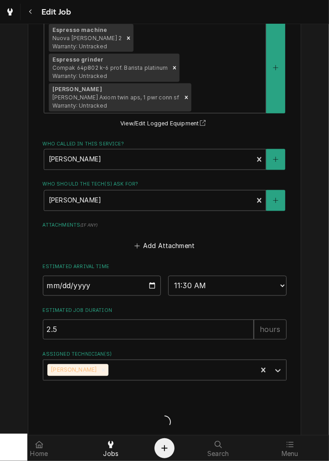
type textarea "x"
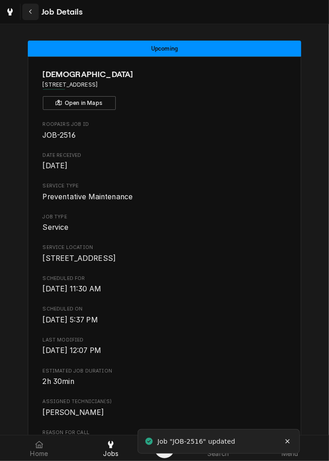
click at [33, 15] on div "Navigate back" at bounding box center [30, 11] width 9 height 9
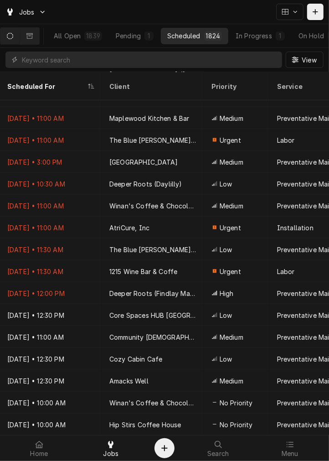
scroll to position [104, 0]
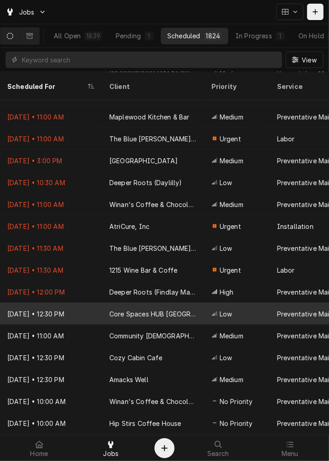
click at [179, 309] on div "Core Spaces HUB [GEOGRAPHIC_DATA]" at bounding box center [154, 314] width 88 height 10
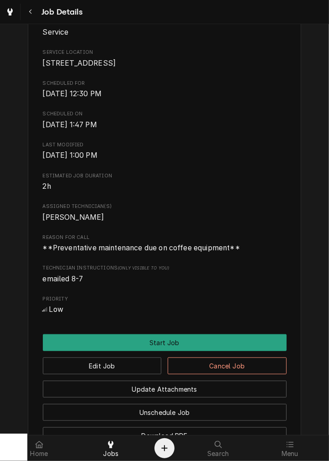
scroll to position [193, 0]
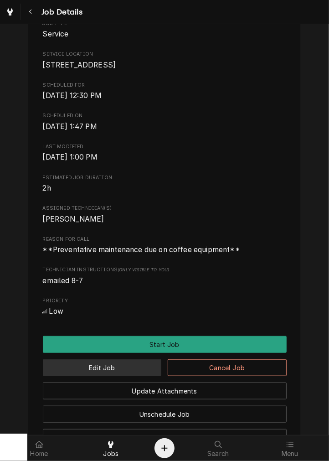
click at [135, 376] on button "Edit Job" at bounding box center [102, 368] width 119 height 17
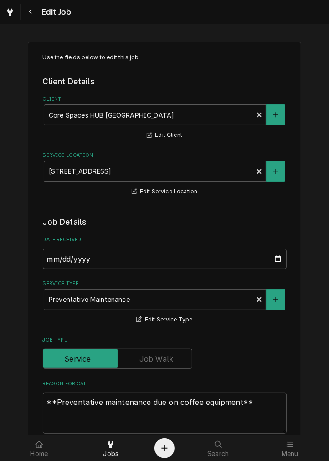
type textarea "x"
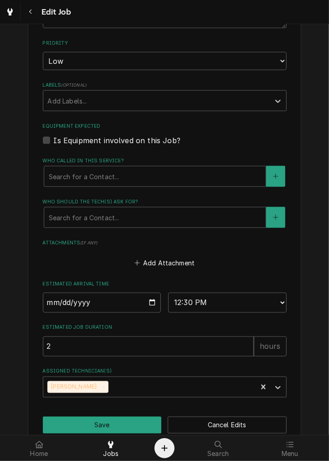
scroll to position [438, 0]
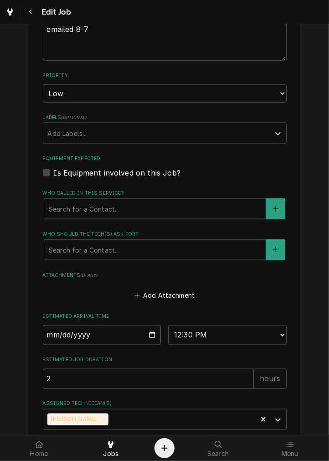
click at [224, 277] on label "Attachments ( if any )" at bounding box center [165, 275] width 244 height 7
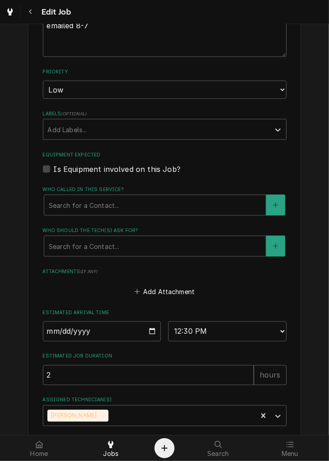
click at [233, 266] on fieldset "Job Details Date Received [DATE] Service Type Preventative Maintenance Edit Ser…" at bounding box center [165, 101] width 244 height 652
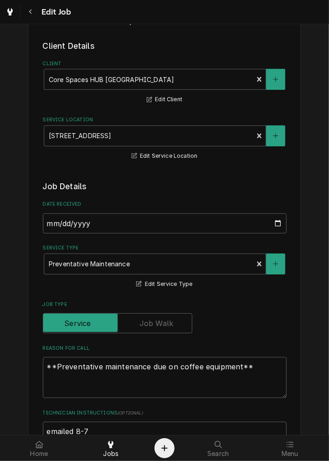
scroll to position [37, 0]
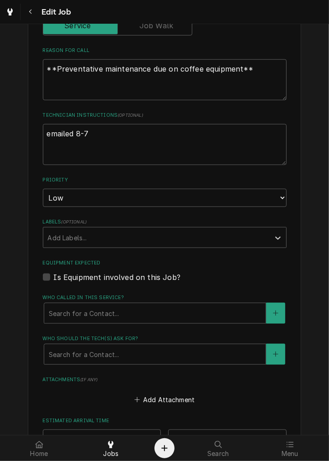
scroll to position [334, 0]
click at [163, 275] on label "Is Equipment involved on this Job?" at bounding box center [117, 276] width 127 height 11
click at [163, 275] on input "Equipment Expected" at bounding box center [176, 281] width 244 height 20
checkbox input "true"
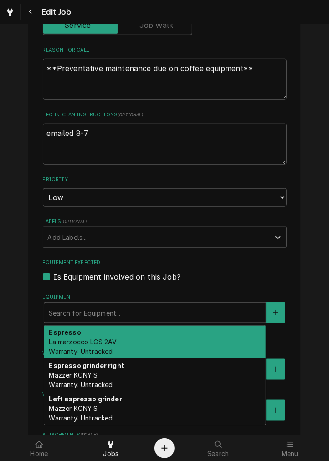
click at [173, 335] on div "Espresso La marzocco LCS 2AV Warranty: Untracked" at bounding box center [155, 342] width 222 height 33
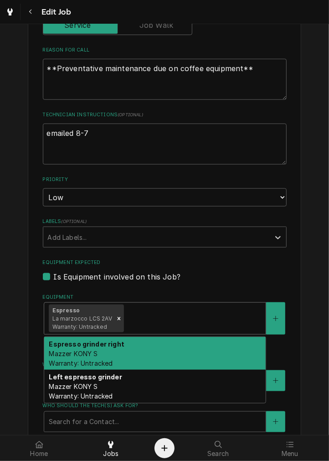
click at [199, 345] on div "Espresso grinder right Mazzer KONY S Warranty: Untracked" at bounding box center [155, 353] width 222 height 33
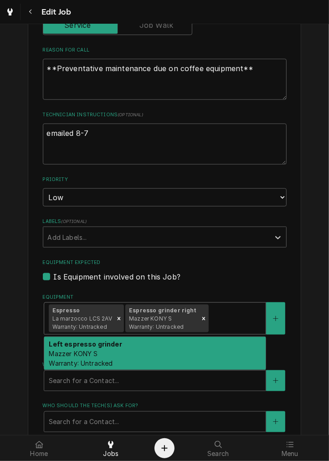
click at [204, 350] on div "Left espresso grinder Mazzer KONY S Warranty: Untracked" at bounding box center [155, 353] width 222 height 33
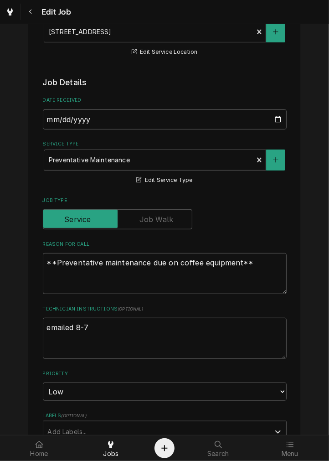
scroll to position [141, 0]
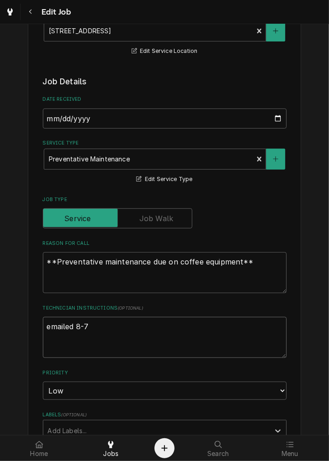
click at [175, 327] on textarea "emailed 8-7" at bounding box center [165, 337] width 244 height 41
type textarea "x"
type textarea "emailed 8-7,"
type textarea "x"
type textarea "emailed 8-7,"
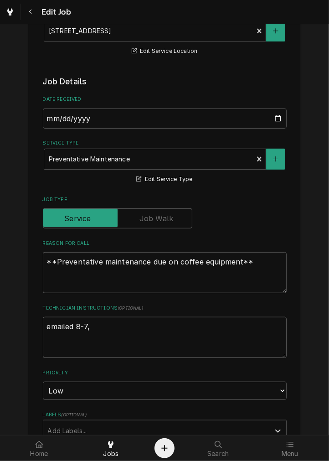
type textarea "x"
type textarea "emailed 8-7, 9"
type textarea "x"
type textarea "emailed 8-7, 9-"
type textarea "x"
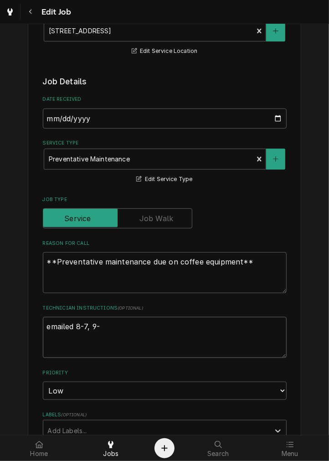
type textarea "emailed 8-7, 9-3"
type textarea "x"
type textarea "emailed 8-7, 9-3"
type textarea "x"
type textarea "emailed 8-7, 9-3"
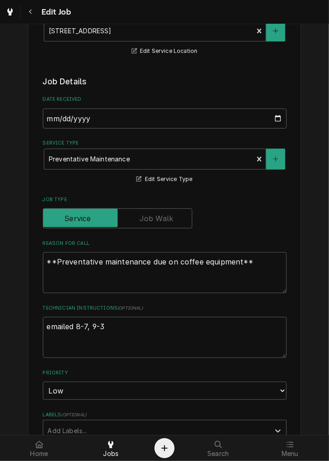
click at [245, 309] on label "Technician Instructions ( optional )" at bounding box center [165, 308] width 244 height 7
click at [245, 317] on textarea "emailed 8-7, 9-3" at bounding box center [165, 337] width 244 height 41
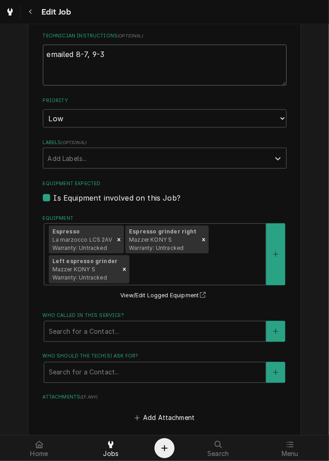
scroll to position [585, 0]
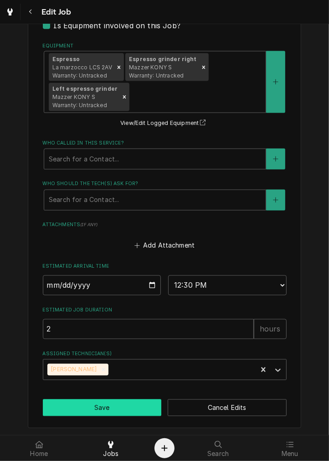
click at [129, 403] on button "Save" at bounding box center [102, 408] width 119 height 17
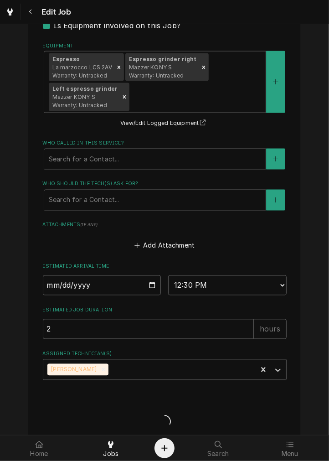
type textarea "x"
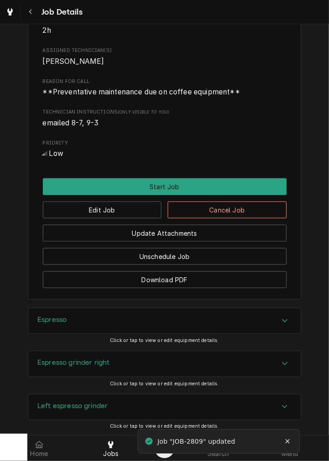
scroll to position [355, 0]
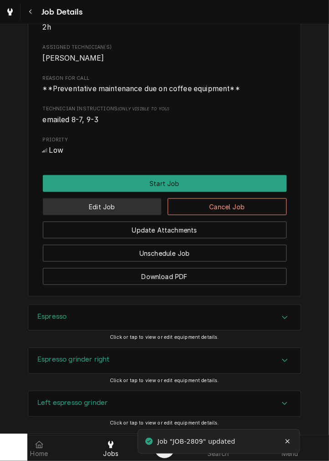
click at [145, 214] on button "Edit Job" at bounding box center [102, 206] width 119 height 17
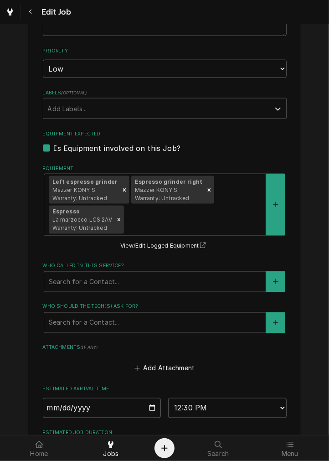
scroll to position [585, 0]
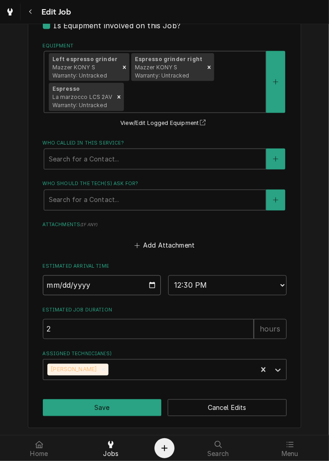
click at [148, 281] on input "[DATE]" at bounding box center [102, 286] width 119 height 20
type textarea "x"
type input "2025-09-24"
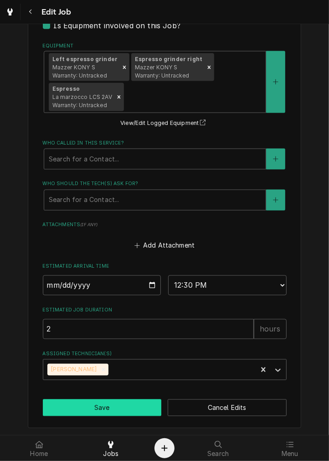
click at [116, 411] on button "Save" at bounding box center [102, 408] width 119 height 17
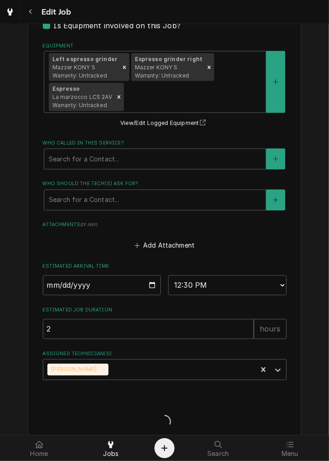
type textarea "x"
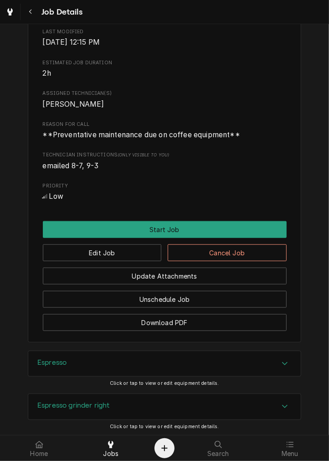
scroll to position [450, 0]
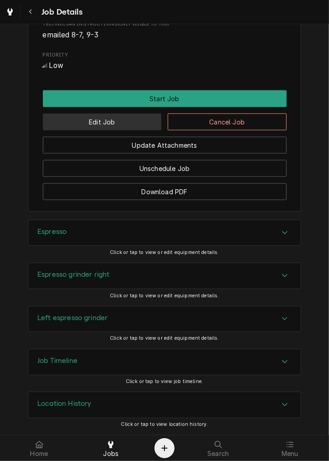
click at [130, 123] on button "Edit Job" at bounding box center [102, 122] width 119 height 17
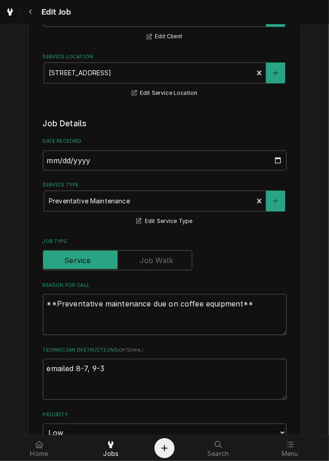
type textarea "x"
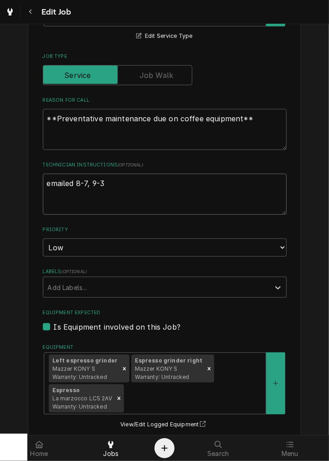
click at [234, 198] on textarea "emailed 8-7, 9-3" at bounding box center [165, 194] width 244 height 41
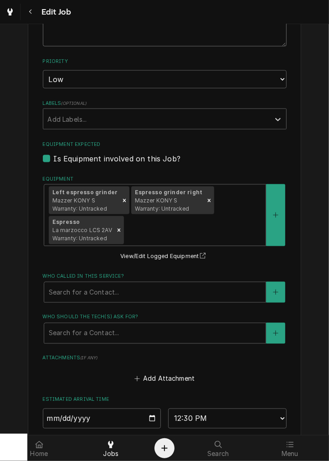
scroll to position [459, 0]
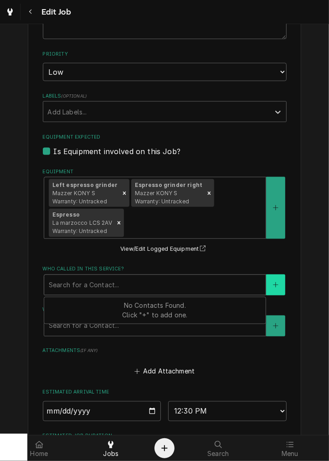
click at [275, 288] on button "Who called in this service?" at bounding box center [275, 285] width 19 height 21
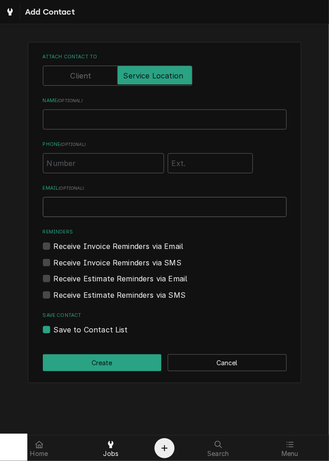
click at [190, 209] on input "Email ( optional )" at bounding box center [165, 207] width 244 height 20
type input "live@hubcincinnati.com"
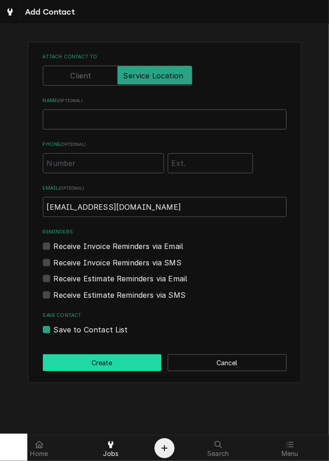
click at [124, 359] on button "Create" at bounding box center [102, 363] width 119 height 17
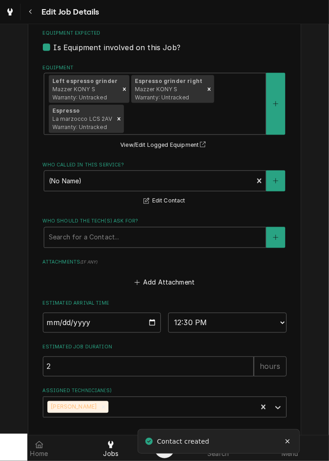
scroll to position [600, 0]
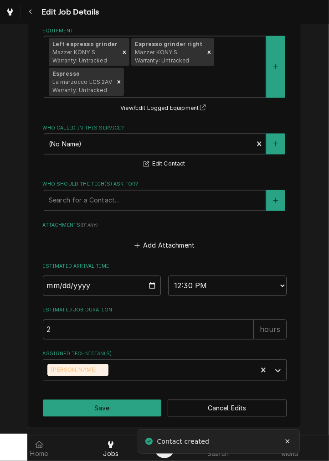
click at [137, 411] on button "Save" at bounding box center [102, 408] width 119 height 17
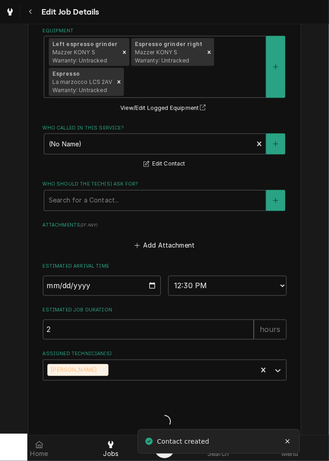
type textarea "x"
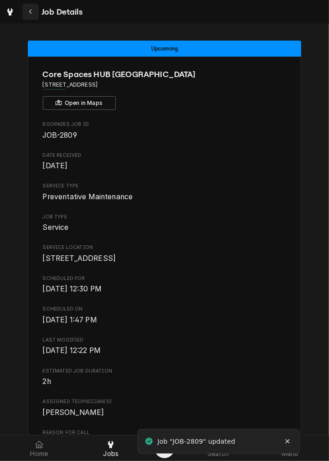
click at [34, 5] on button "Navigate back" at bounding box center [30, 12] width 16 height 16
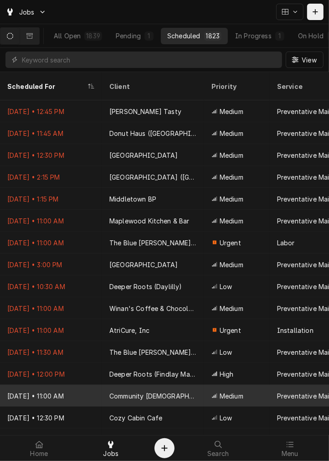
click at [199, 388] on div "Community [DEMOGRAPHIC_DATA]" at bounding box center [153, 396] width 102 height 22
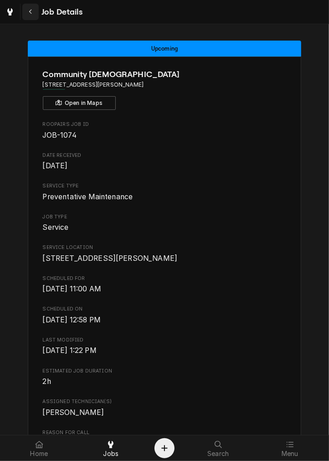
click at [35, 17] on button "Navigate back" at bounding box center [30, 12] width 16 height 16
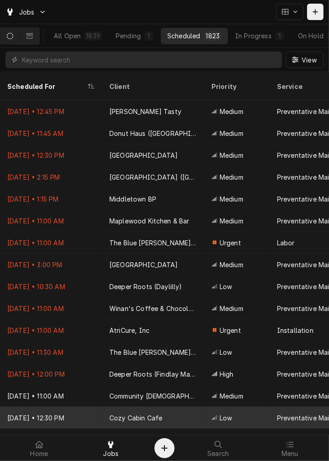
click at [68, 407] on div "Sep 4 • 12:30 PM" at bounding box center [51, 418] width 102 height 22
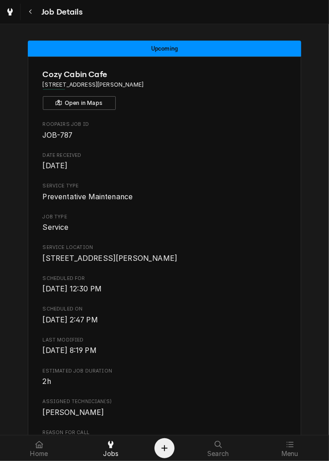
click at [235, 344] on span "Last Modified" at bounding box center [165, 340] width 244 height 7
click at [273, 281] on div "Roopairs Job ID JOB-787 Date Received May 6, 2024 Service Type Preventative Mai…" at bounding box center [165, 332] width 244 height 422
click at [201, 326] on span "Mon, May 6th, 2024 - 2:47 PM" at bounding box center [165, 320] width 244 height 11
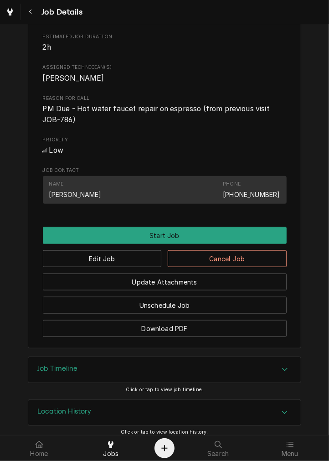
scroll to position [353, 0]
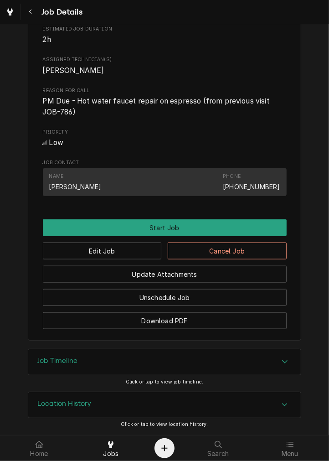
click at [251, 172] on div "Name Debra Phone (419) 733-7140" at bounding box center [164, 182] width 231 height 25
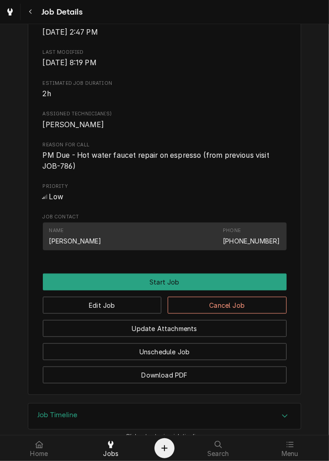
scroll to position [289, 0]
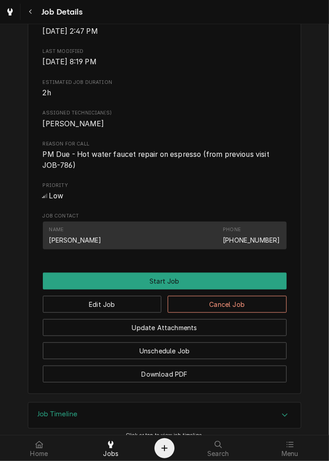
click at [214, 171] on span "PM Due - Hot water faucet repair on espresso (from previous visit JOB-786)" at bounding box center [165, 159] width 244 height 21
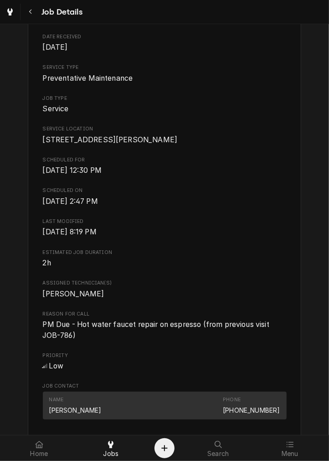
scroll to position [0, 0]
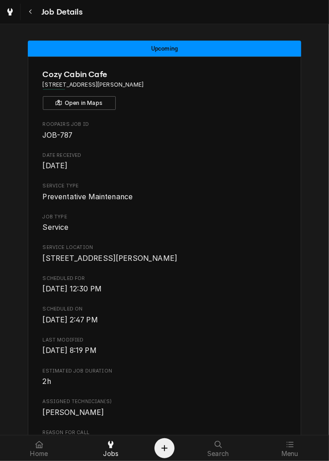
click at [231, 284] on div "Roopairs Job ID JOB-787 Date Received May 6, 2024 Service Type Preventative Mai…" at bounding box center [165, 332] width 244 height 422
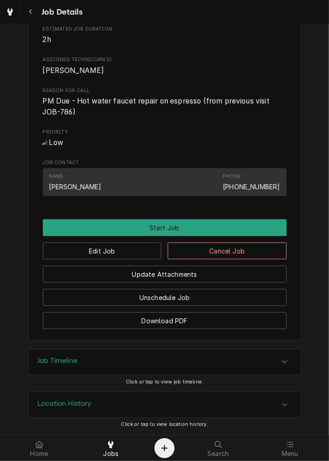
scroll to position [347, 0]
click at [140, 257] on button "Edit Job" at bounding box center [102, 251] width 119 height 17
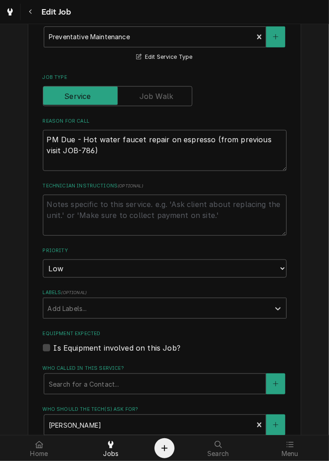
scroll to position [291, 0]
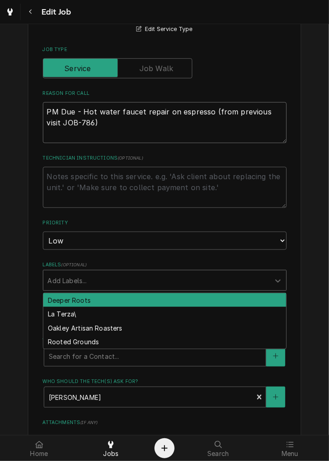
click at [208, 128] on textarea "PM Due - Hot water faucet repair on espresso (from previous visit JOB-786)" at bounding box center [165, 122] width 244 height 41
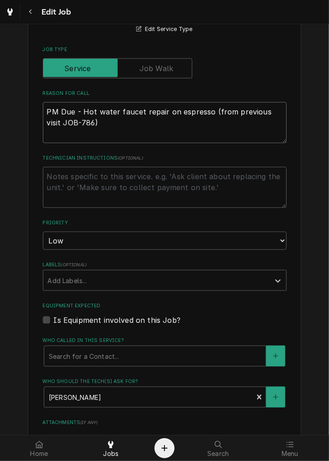
click at [203, 128] on textarea "PM Due - Hot water faucet repair on espresso (from previous visit JOB-786)" at bounding box center [165, 122] width 244 height 41
type textarea "x"
type textarea "PM Due - Hot water faucet repair on espresso (from previous visit JOB-786"
type textarea "x"
type textarea "PM Due - Hot water faucet repair on espresso (from previous visit JOB-78"
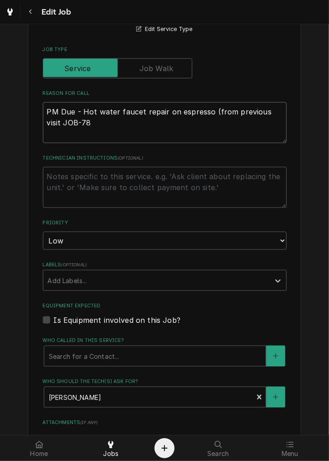
type textarea "x"
type textarea "PM Due - Hot water faucet repair on espresso (from previous visit JOB-7"
type textarea "x"
type textarea "PM Due - Hot water faucet repair on espresso (from previous visit JOB-"
type textarea "x"
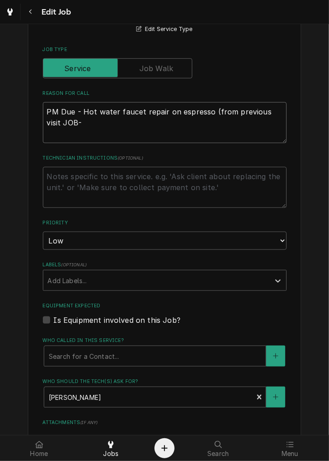
type textarea "PM Due - Hot water faucet repair on espresso (from previous visit JOB"
type textarea "x"
type textarea "PM Due - Hot water faucet repair on espresso (from previous visit JO"
type textarea "x"
type textarea "PM Due - Hot water faucet repair on espresso (from previous visit J"
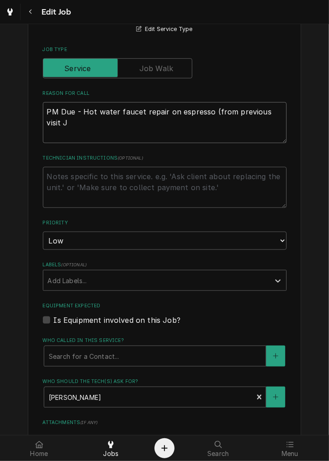
type textarea "x"
type textarea "PM Due - Hot water faucet repair on espresso (from previous visit"
type textarea "x"
type textarea "PM Due - Hot water faucet repair on espresso (from previous visit"
type textarea "x"
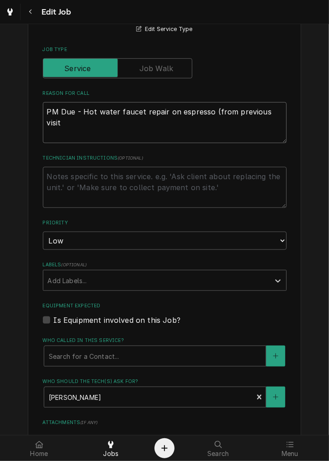
type textarea "PM Due - Hot water faucet repair on espresso (from previous visi"
type textarea "x"
type textarea "PM Due - Hot water faucet repair on espresso (from previous vis"
type textarea "x"
type textarea "PM Due - Hot water faucet repair on espresso (from previous vi"
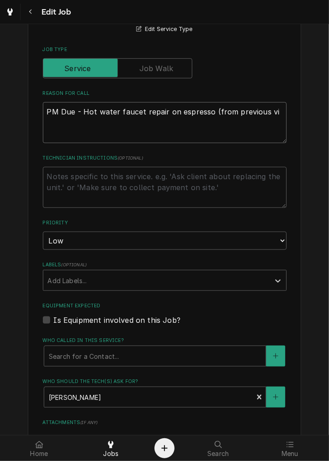
type textarea "x"
type textarea "PM Due - Hot water faucet repair on espresso (from previous v"
type textarea "x"
type textarea "PM Due - Hot water faucet repair on espresso (from previous"
type textarea "x"
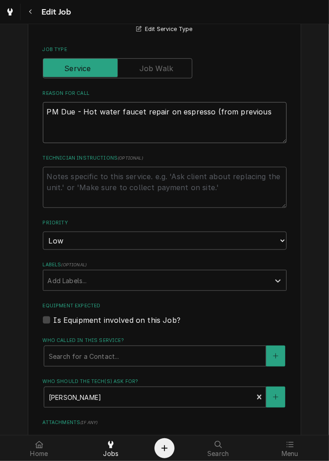
type textarea "PM Due - Hot water faucet repair on espresso (from previous"
type textarea "x"
type textarea "PM Due - Hot water faucet repair on espresso (from previou"
type textarea "x"
type textarea "PM Due - Hot water faucet repair on espresso (from previo"
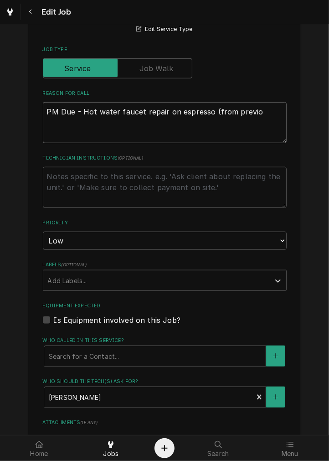
type textarea "x"
type textarea "PM Due - Hot water faucet repair on espresso (from previ"
type textarea "x"
type textarea "PM Due - Hot water faucet repair on espresso (from prev"
type textarea "x"
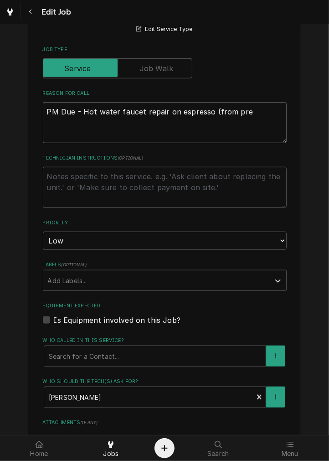
type textarea "PM Due - Hot water faucet repair on espresso (from pr"
type textarea "x"
type textarea "PM Due - Hot water faucet repair on espresso (from p"
type textarea "x"
type textarea "PM Due - Hot water faucet repair on espresso (from"
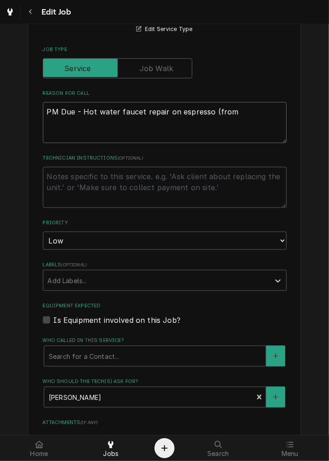
type textarea "x"
type textarea "PM Due - Hot water faucet repair on espresso (from"
type textarea "x"
type textarea "PM Due - Hot water faucet repair on espresso (fro"
type textarea "x"
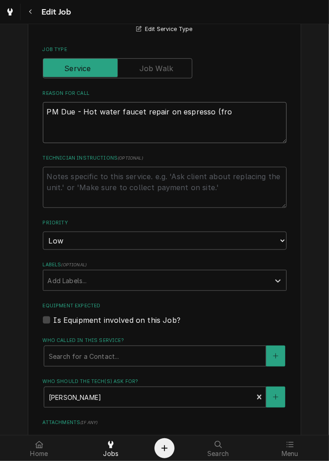
type textarea "PM Due - Hot water faucet repair on espresso (fr"
type textarea "x"
type textarea "PM Due - Hot water faucet repair on espresso (f"
type textarea "x"
type textarea "PM Due - Hot water faucet repair on espresso ("
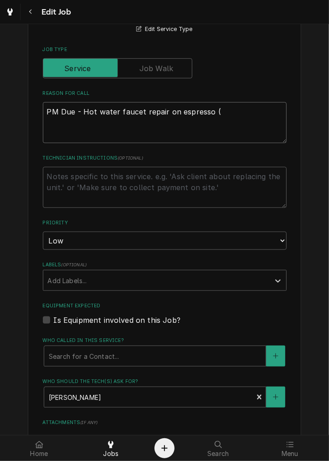
type textarea "x"
type textarea "PM Due - Hot water faucet repair on espresso"
type textarea "x"
type textarea "PM Due - Hot water faucet repair on espresso"
type textarea "x"
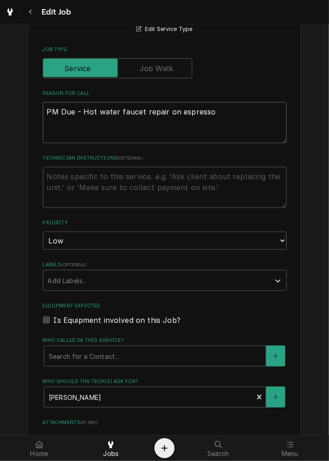
type textarea "PM Due - Hot water faucet repair on espress"
type textarea "x"
type textarea "PM Due - Hot water faucet repair on espres"
type textarea "x"
type textarea "PM Due - Hot water faucet repair on espre"
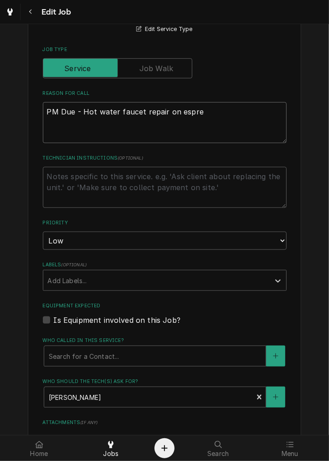
type textarea "x"
type textarea "PM Due - Hot water faucet repair on espr"
type textarea "x"
type textarea "PM Due - Hot water faucet repair on esp"
type textarea "x"
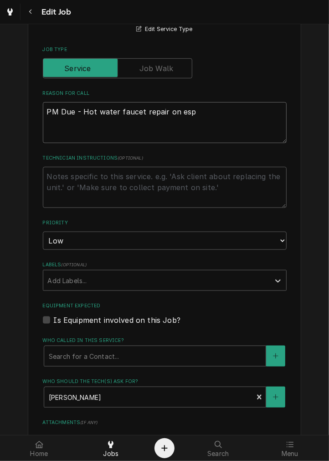
type textarea "PM Due - Hot water faucet repair on es"
type textarea "x"
type textarea "PM Due - Hot water faucet repair on e"
type textarea "x"
type textarea "PM Due - Hot water faucet repair on"
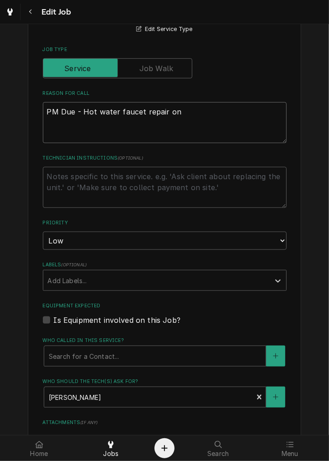
type textarea "x"
type textarea "PM Due - Hot water faucet repair on"
type textarea "x"
type textarea "PM Due - Hot water faucet repair o"
type textarea "x"
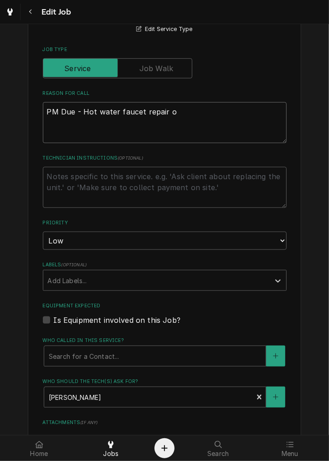
type textarea "PM Due - Hot water faucet repair"
type textarea "x"
type textarea "PM Due - Hot water faucet repair"
type textarea "x"
type textarea "PM Due - Hot water faucet repai"
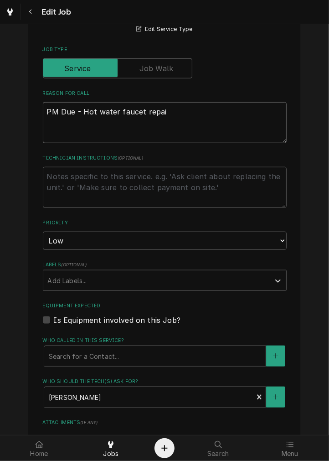
type textarea "x"
type textarea "PM Due - Hot water faucet repa"
type textarea "x"
type textarea "PM Due - Hot water faucet rep"
type textarea "x"
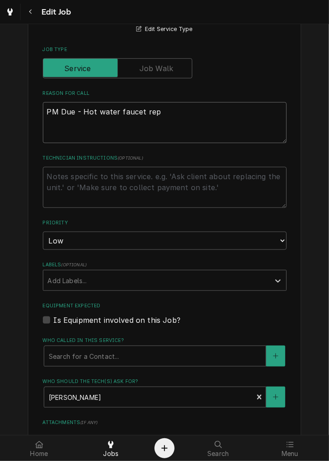
type textarea "PM Due - Hot water faucet re"
type textarea "x"
type textarea "PM Due - Hot water faucet r"
type textarea "x"
type textarea "PM Due - Hot water faucet"
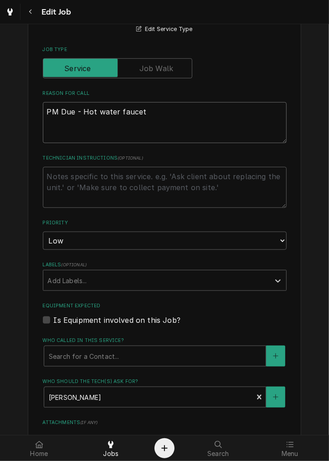
type textarea "x"
type textarea "PM Due - Hot water faucet"
type textarea "x"
type textarea "PM Due - Hot water fauce"
type textarea "x"
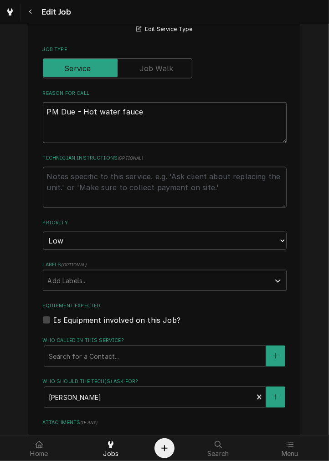
type textarea "PM Due - Hot water fauc"
type textarea "x"
type textarea "PM Due - Hot water fau"
type textarea "x"
type textarea "PM Due - Hot water fa"
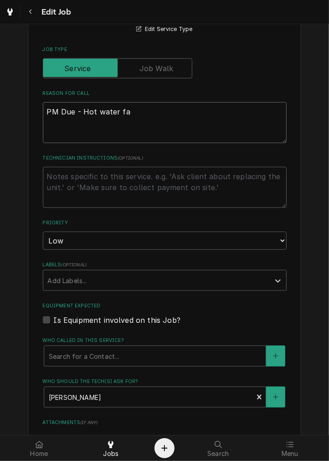
type textarea "x"
type textarea "PM Due - Hot water f"
type textarea "x"
type textarea "PM Due - Hot water"
type textarea "x"
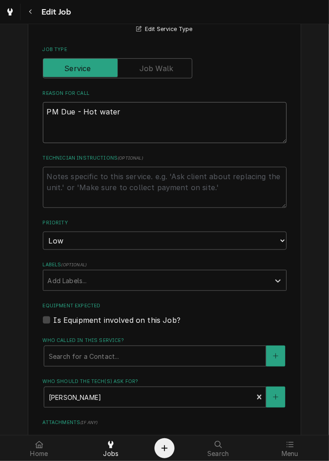
type textarea "PM Due - Hot water"
type textarea "x"
type textarea "PM Due - Hot wate"
type textarea "x"
type textarea "PM Due - Hot wat"
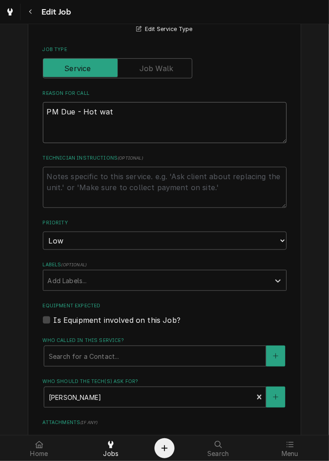
type textarea "x"
type textarea "PM Due - Hot wa"
type textarea "x"
type textarea "PM Due - Hot w"
type textarea "x"
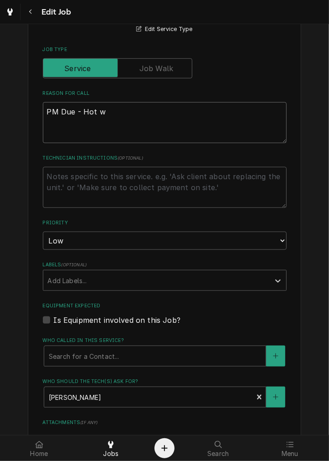
type textarea "PM Due - Hot"
type textarea "x"
type textarea "PM Due - Hot"
type textarea "x"
type textarea "PM Due - Ho"
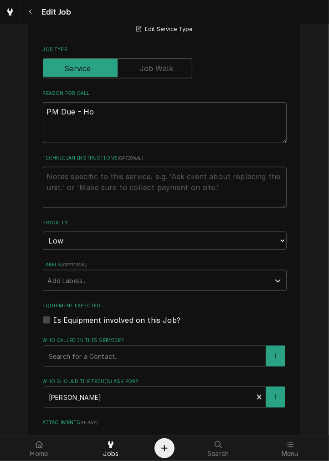
type textarea "x"
type textarea "PM Due - H"
type textarea "x"
type textarea "PM Due -"
type textarea "x"
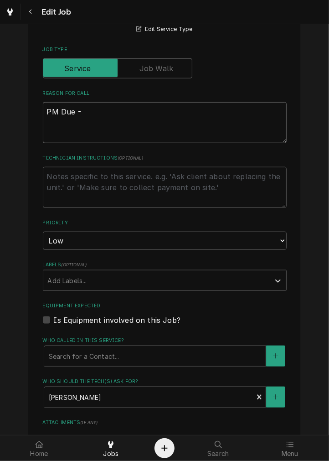
type textarea "PM Due -"
type textarea "x"
type textarea "PM Due"
type textarea "x"
type textarea "PM Due"
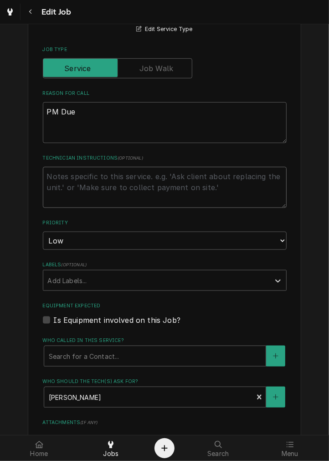
click at [103, 194] on textarea "Technician Instructions ( optional )" at bounding box center [165, 187] width 244 height 41
type textarea "x"
type textarea "r"
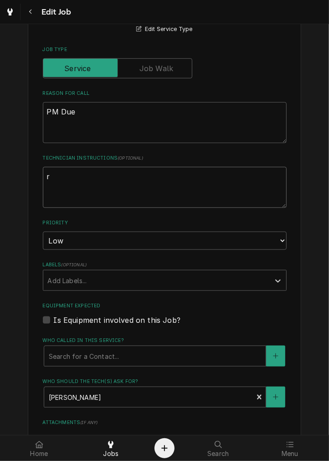
type textarea "x"
type textarea "re"
type textarea "x"
type textarea "reC"
type textarea "x"
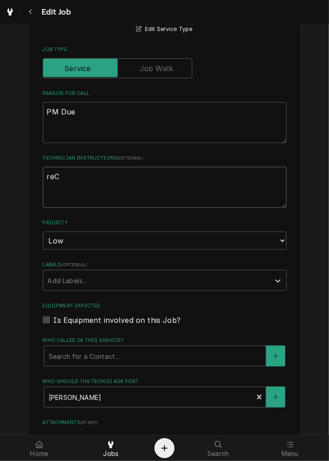
type textarea "reCH"
type textarea "x"
type textarea "reC"
type textarea "x"
type textarea "re"
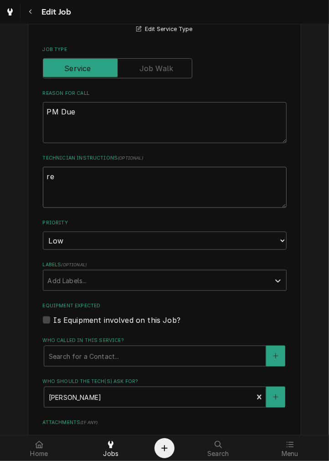
type textarea "x"
type textarea "rea"
type textarea "x"
type textarea "reac"
type textarea "x"
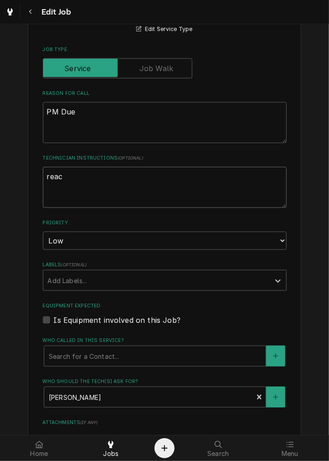
type textarea "reach"
type textarea "x"
type textarea "reache"
type textarea "x"
type textarea "reached"
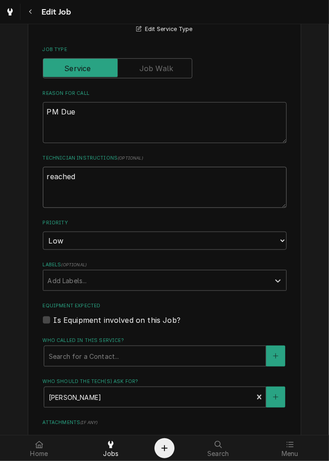
type textarea "x"
type textarea "reached"
type textarea "x"
type textarea "reached o"
type textarea "x"
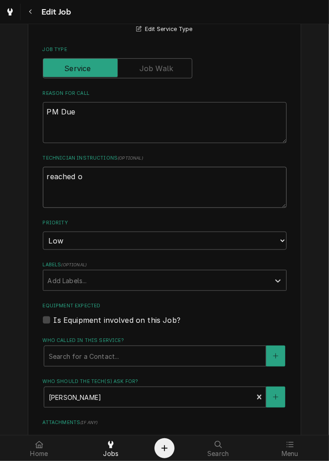
type textarea "reached ou"
type textarea "x"
type textarea "reached out"
type textarea "x"
type textarea "reached out"
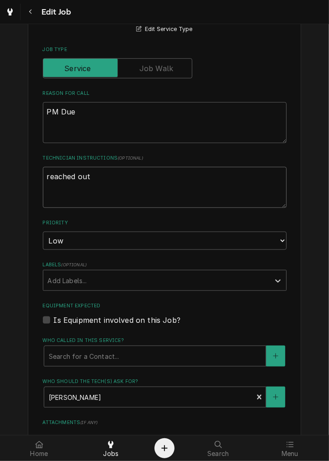
type textarea "x"
type textarea "reached out 9"
type textarea "x"
type textarea "reached out 9-"
type textarea "x"
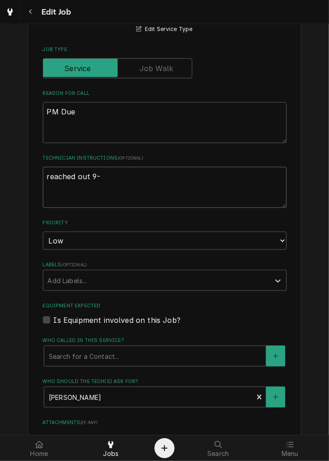
type textarea "reached out 9-3"
type textarea "x"
type textarea "reached out 9-3"
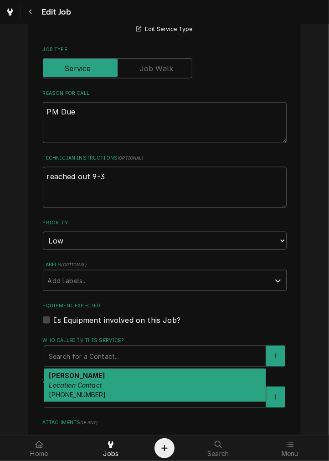
type textarea "x"
click at [183, 324] on div "Is Equipment involved on this Job?" at bounding box center [165, 320] width 244 height 11
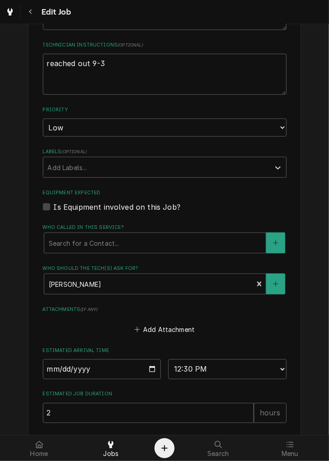
scroll to position [487, 0]
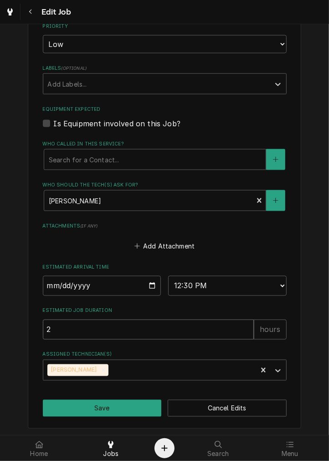
click at [185, 339] on input "2" at bounding box center [148, 330] width 211 height 20
click at [154, 285] on input "2025-09-04" at bounding box center [102, 286] width 119 height 20
click at [148, 288] on input "2025-09-04" at bounding box center [102, 286] width 119 height 20
type input "2025-09-24"
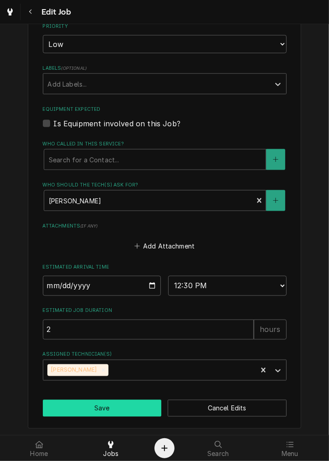
click at [110, 407] on button "Save" at bounding box center [102, 408] width 119 height 17
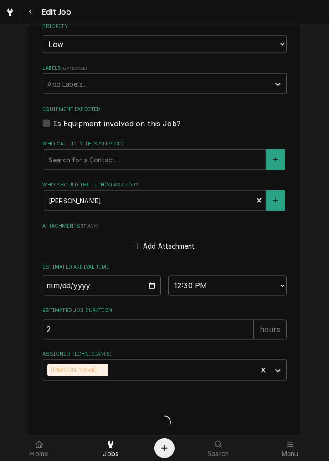
type textarea "x"
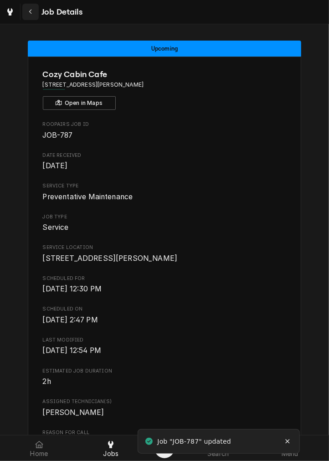
click at [33, 8] on div "Navigate back" at bounding box center [30, 11] width 9 height 9
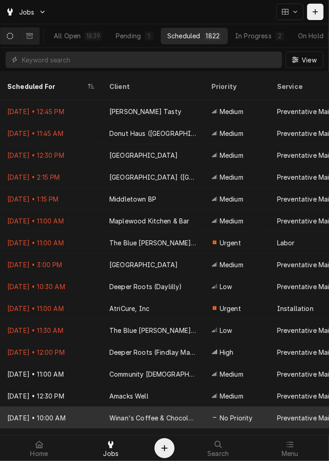
click at [145, 413] on div "Winan's Coffee & Chocolate ([GEOGRAPHIC_DATA])" at bounding box center [154, 418] width 88 height 10
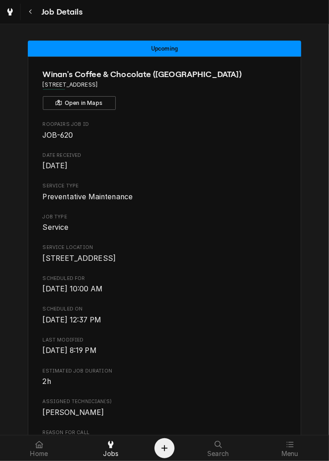
click at [230, 356] on span "[DATE] 8:19 PM" at bounding box center [165, 350] width 244 height 11
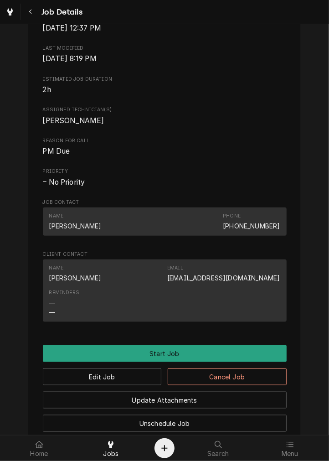
scroll to position [294, 0]
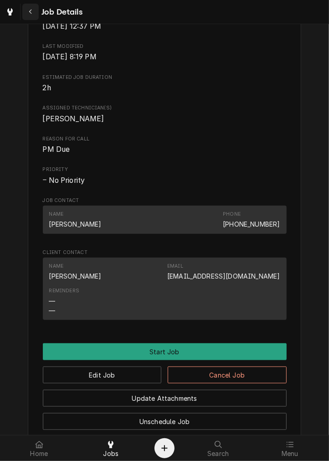
click at [30, 8] on div "Navigate back" at bounding box center [30, 11] width 9 height 9
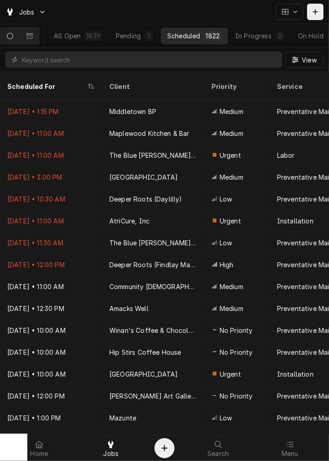
scroll to position [121, 0]
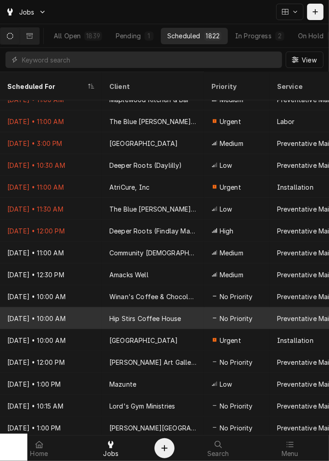
click at [147, 312] on div "Hip Stirs Coffee House" at bounding box center [153, 319] width 102 height 22
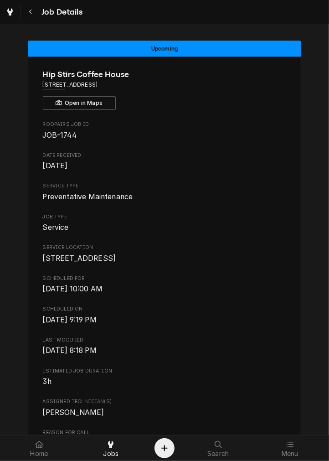
click at [249, 247] on span "Service Location" at bounding box center [165, 247] width 244 height 7
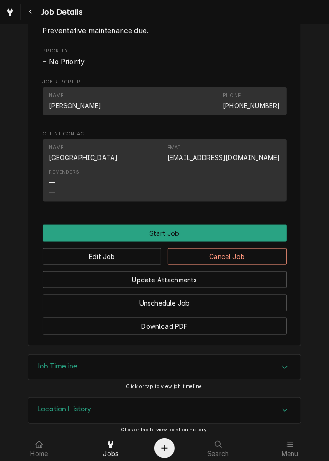
scroll to position [413, 0]
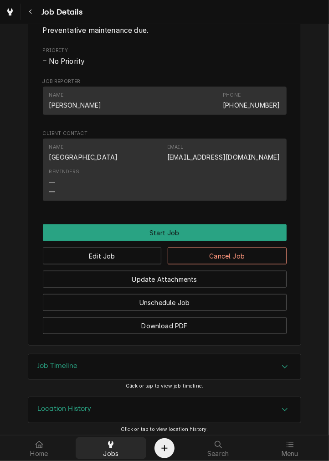
click at [115, 446] on div at bounding box center [110, 444] width 11 height 11
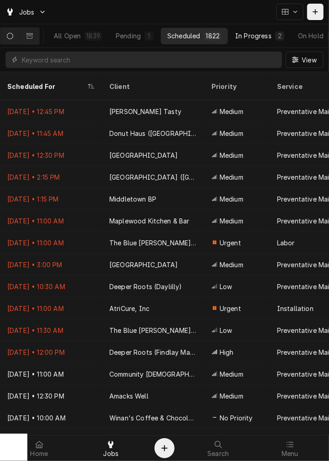
click at [252, 37] on div "In Progress" at bounding box center [253, 36] width 37 height 10
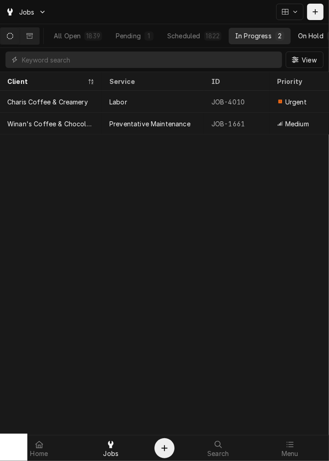
click at [313, 41] on button "On Hold 8" at bounding box center [317, 36] width 51 height 16
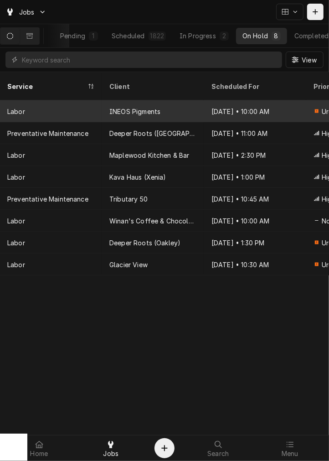
scroll to position [0, 83]
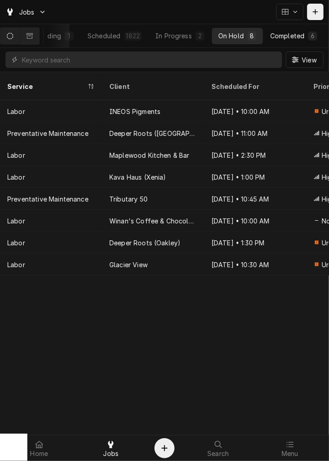
click at [293, 41] on button "Completed 6" at bounding box center [294, 36] width 60 height 16
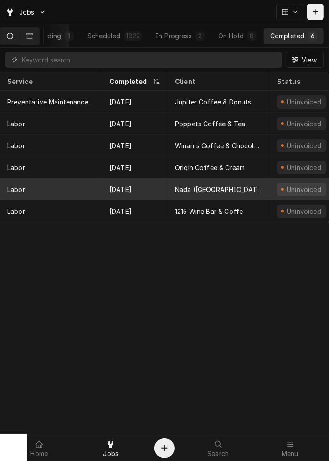
click at [214, 179] on div "Nada ([GEOGRAPHIC_DATA])" at bounding box center [219, 189] width 102 height 22
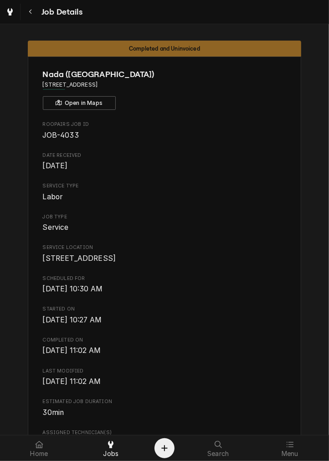
click at [58, 342] on div "Roopairs Job ID JOB-4033 Date Received [DATE] Service Type Labor Job Type Servi…" at bounding box center [165, 409] width 244 height 576
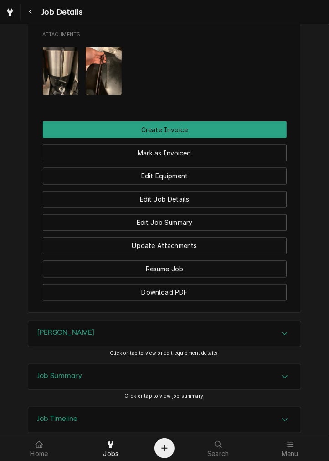
scroll to position [664, 0]
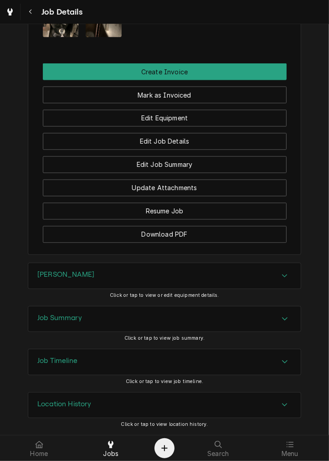
click at [70, 318] on h3 "Job Summary" at bounding box center [59, 318] width 45 height 9
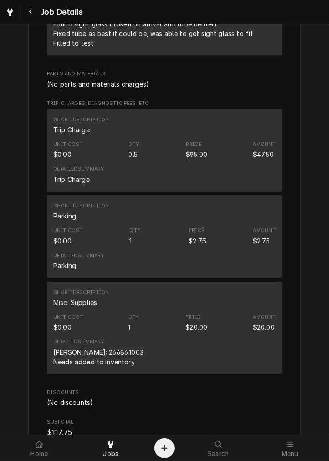
scroll to position [1197, 0]
click at [94, 359] on div "[PERSON_NAME]: 26686.1003 Needs added to inventory" at bounding box center [98, 357] width 90 height 19
copy div "26686.1003"
